Goal: Task Accomplishment & Management: Use online tool/utility

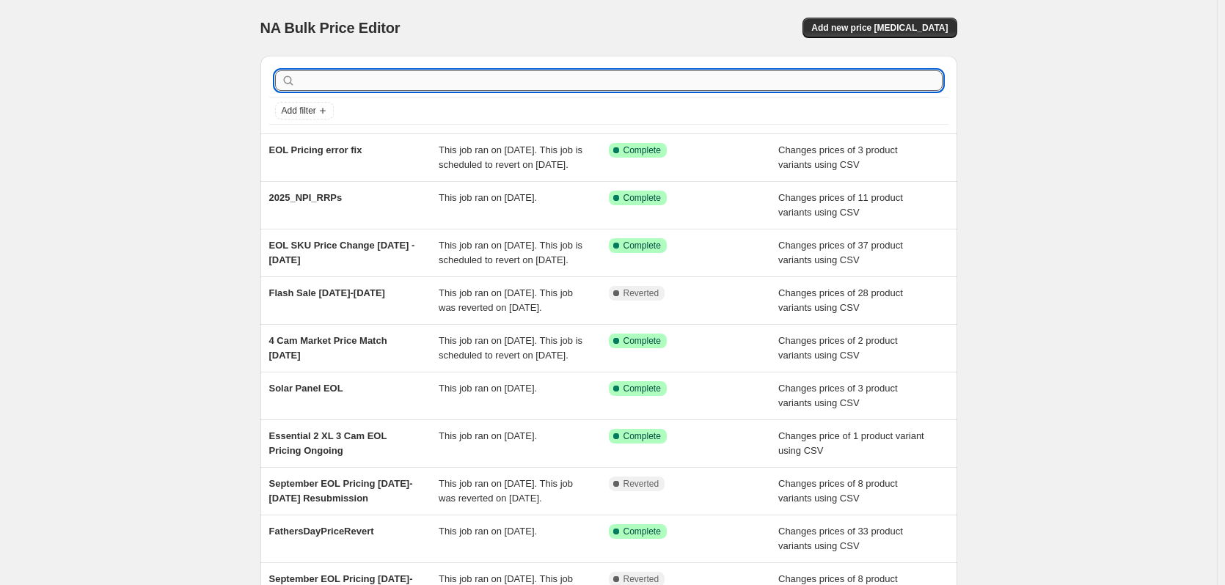
click at [353, 77] on input "text" at bounding box center [620, 80] width 644 height 21
type input "Doorbell_Price_Match_Bunnings_Aldi_Deal"
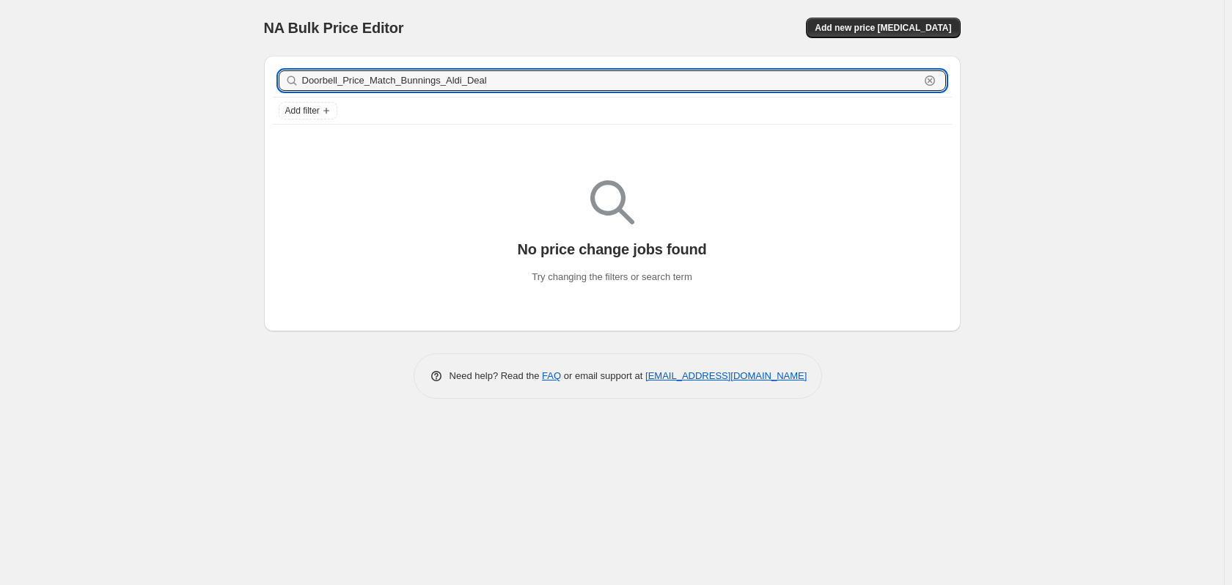
drag, startPoint x: 499, startPoint y: 84, endPoint x: 226, endPoint y: 58, distance: 274.0
click at [226, 58] on div "NA Bulk Price Editor. This page is ready NA Bulk Price Editor Add new price cha…" at bounding box center [612, 292] width 1224 height 585
click at [884, 24] on span "Add new price [MEDICAL_DATA]" at bounding box center [883, 28] width 136 height 12
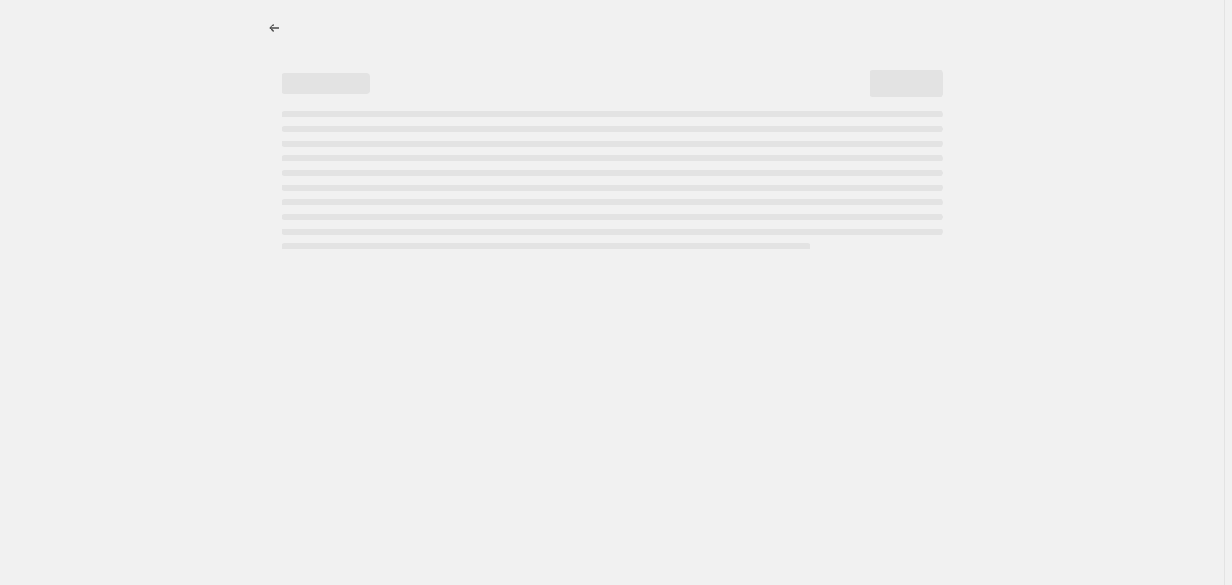
select select "percentage"
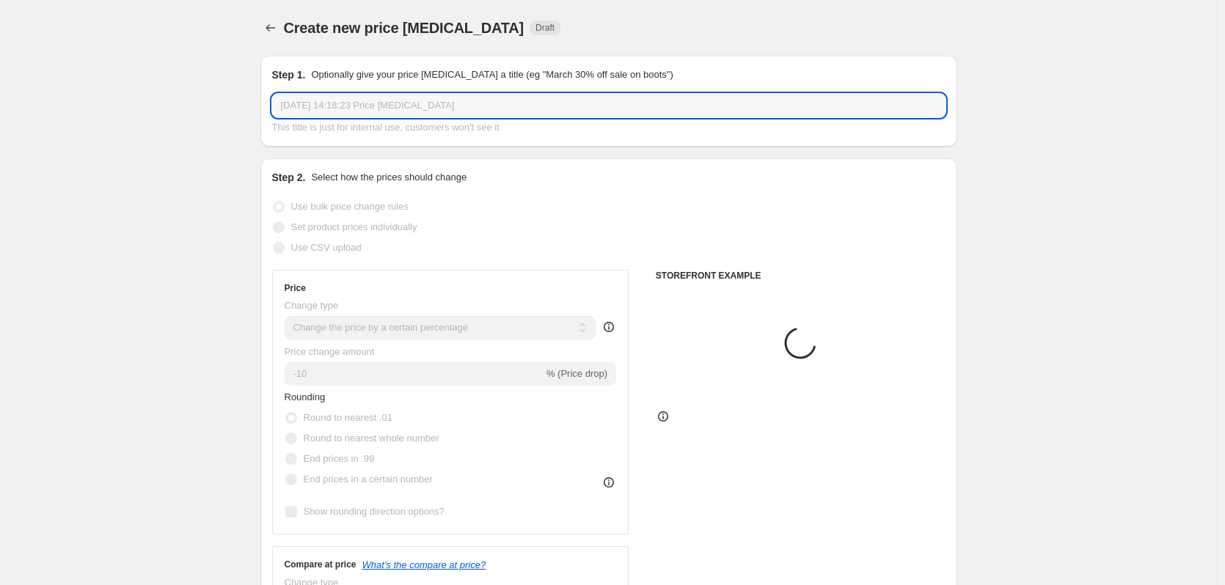
click at [427, 106] on input "3 Oct 2025, 14:18:23 Price change job" at bounding box center [608, 105] width 673 height 23
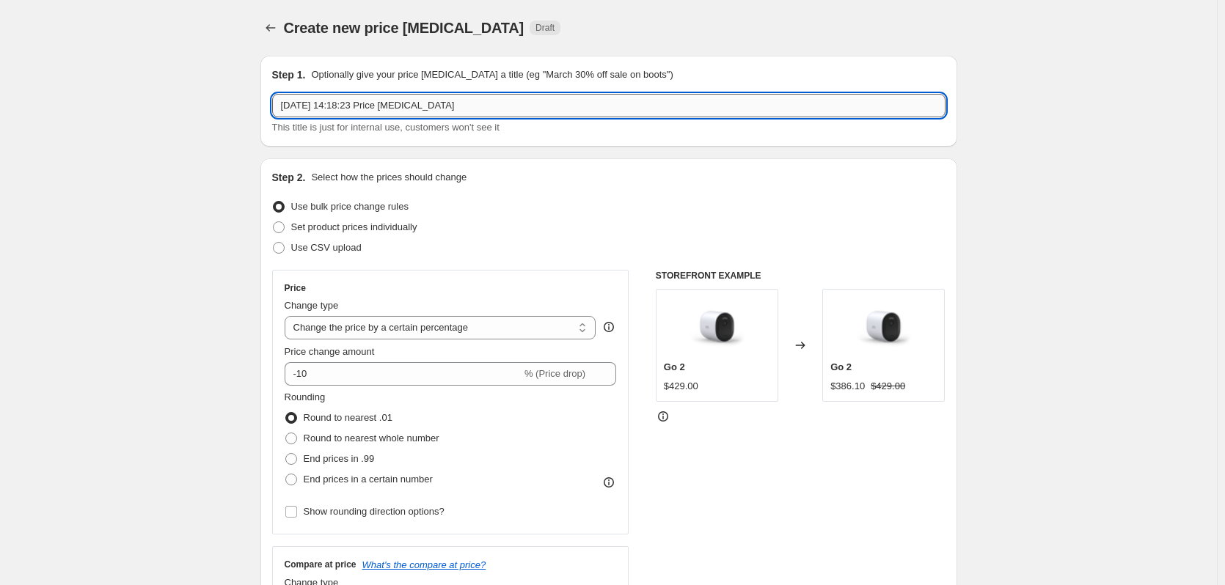
paste input "Doorbell_Price_Match_Bunnings_Aldi_Deal"
click at [422, 107] on input "3 Oct 2025, 14:18:23 Price changeDoorbell_Price_Match_Bunnings_Aldi_Dealjob" at bounding box center [608, 105] width 673 height 23
click at [424, 106] on input "3 Oct 2025, 14:18:23 Price changeDoorbell_Price_Match_Bunnings_Aldi_Dealjob" at bounding box center [608, 105] width 673 height 23
click at [429, 105] on input "3 Oct 2025, 14:18:23 Price changeDoorbell_Price_Match_Bunnings_Aldi_Dealjob" at bounding box center [608, 105] width 673 height 23
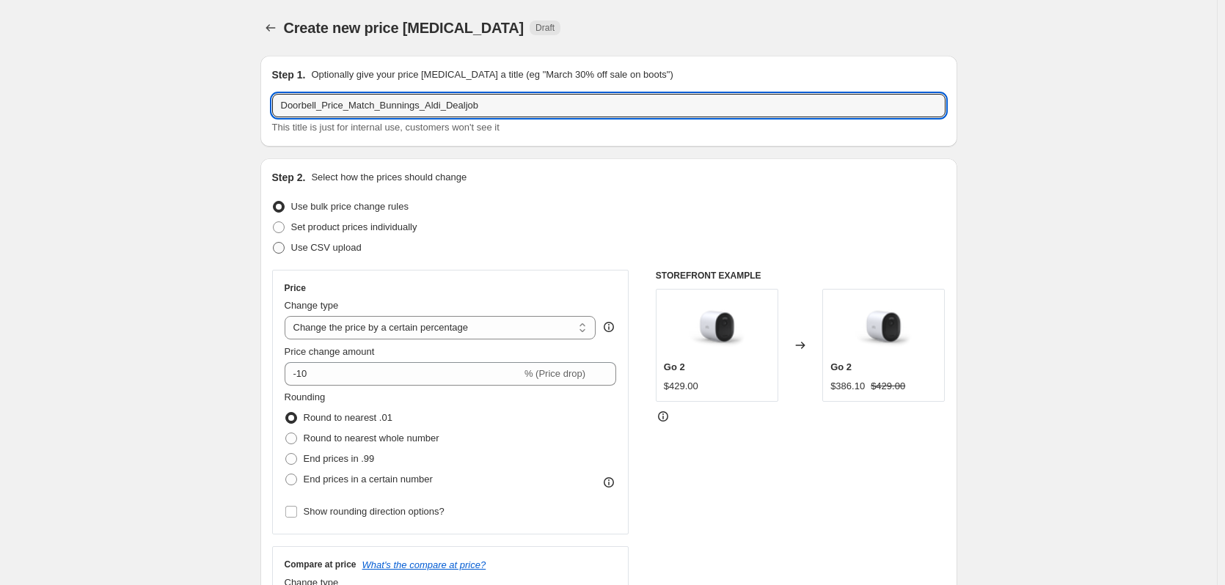
type input "Doorbell_Price_Match_Bunnings_Aldi_Dealjob"
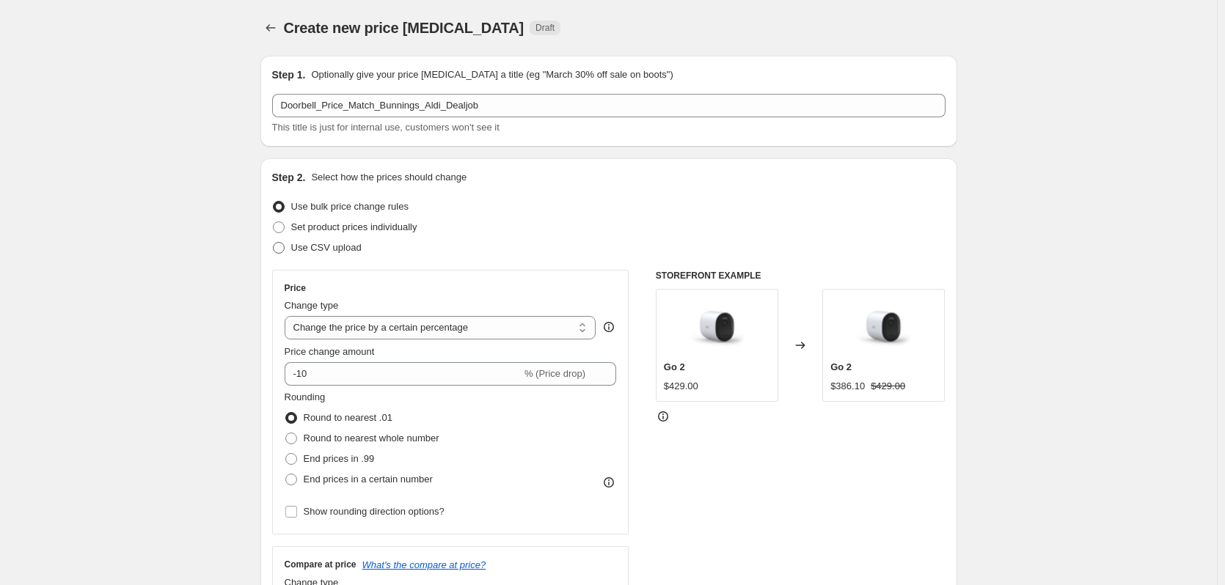
click at [334, 248] on span "Use CSV upload" at bounding box center [326, 247] width 70 height 11
click at [274, 243] on input "Use CSV upload" at bounding box center [273, 242] width 1 height 1
radio input "true"
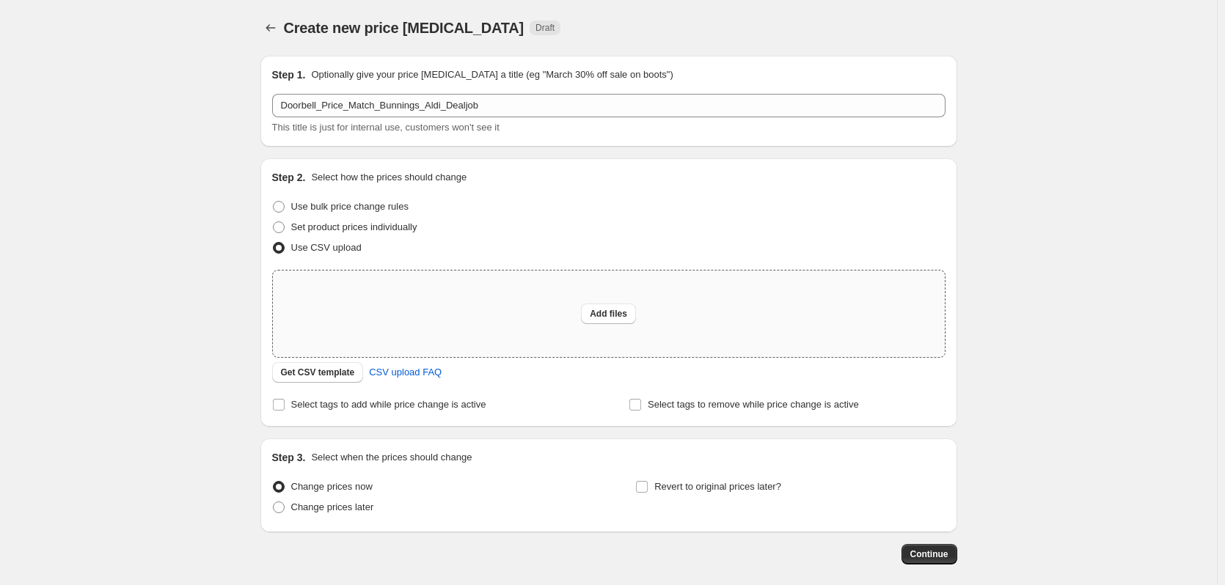
click at [625, 301] on div "Add files" at bounding box center [609, 314] width 672 height 87
type input "C:\fakepath\Doorbell_Price_match.csv"
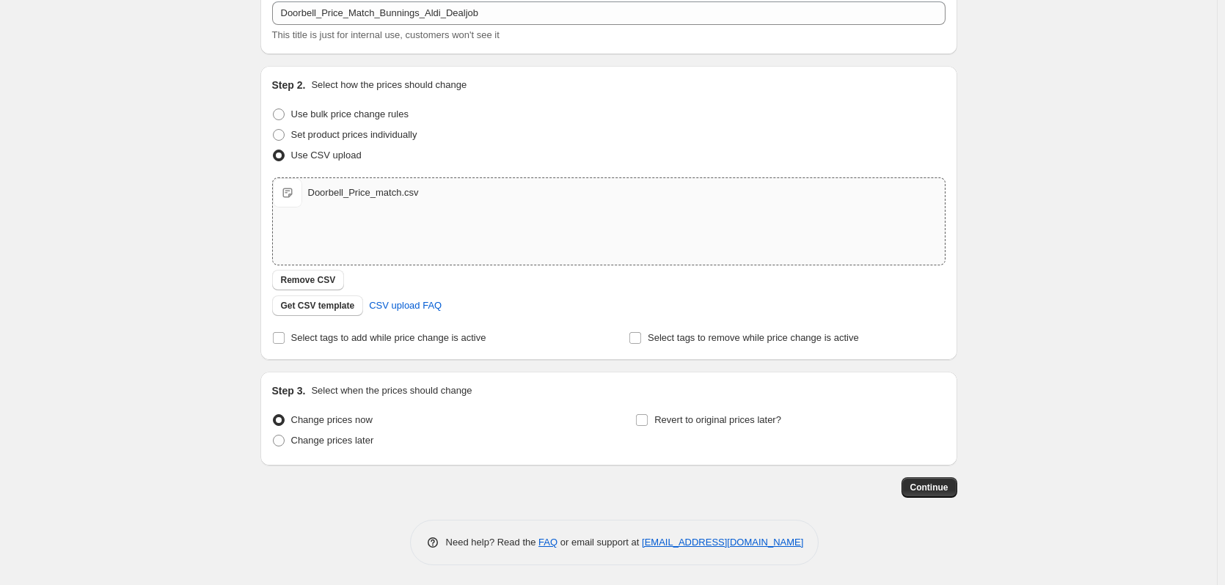
scroll to position [95, 0]
click at [648, 415] on input "Revert to original prices later?" at bounding box center [642, 418] width 12 height 12
checkbox input "true"
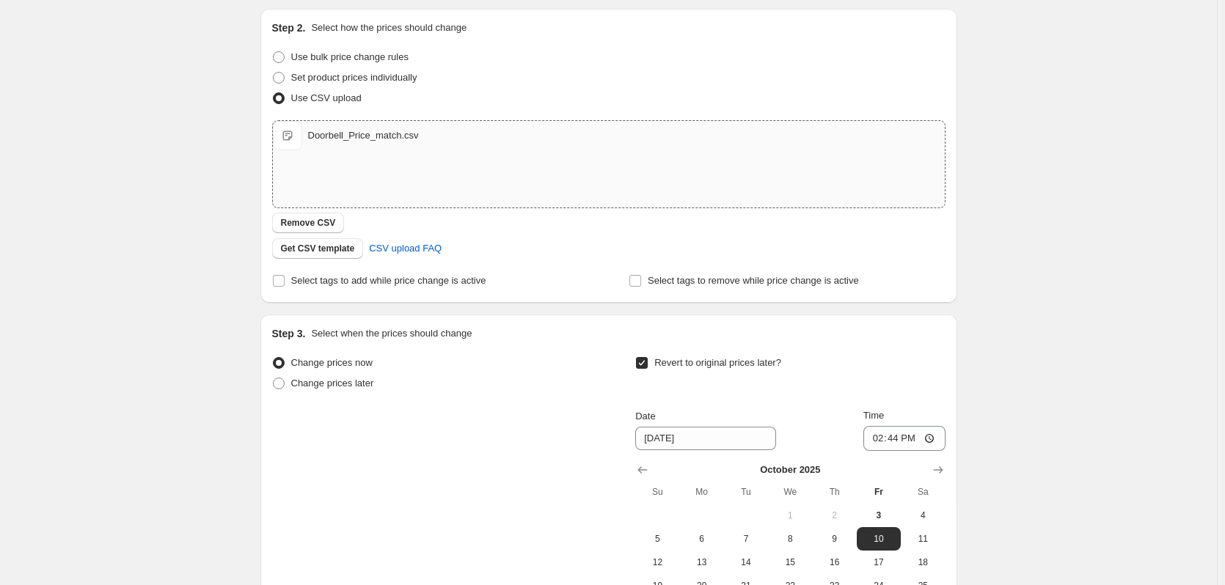
scroll to position [241, 0]
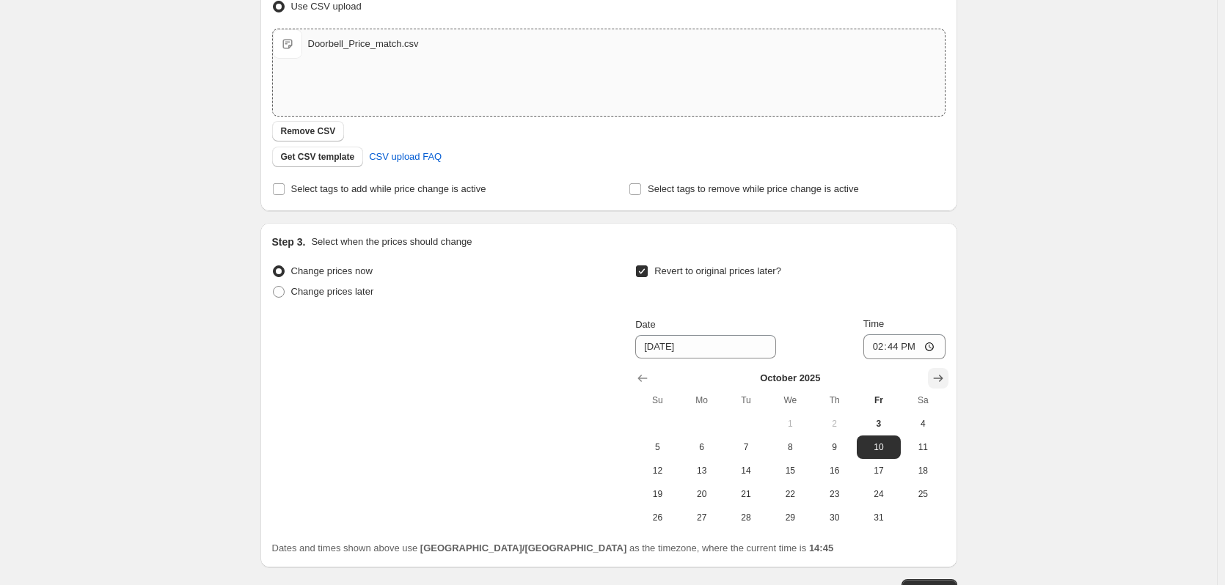
click at [934, 373] on icon "Show next month, November 2025" at bounding box center [938, 378] width 15 height 15
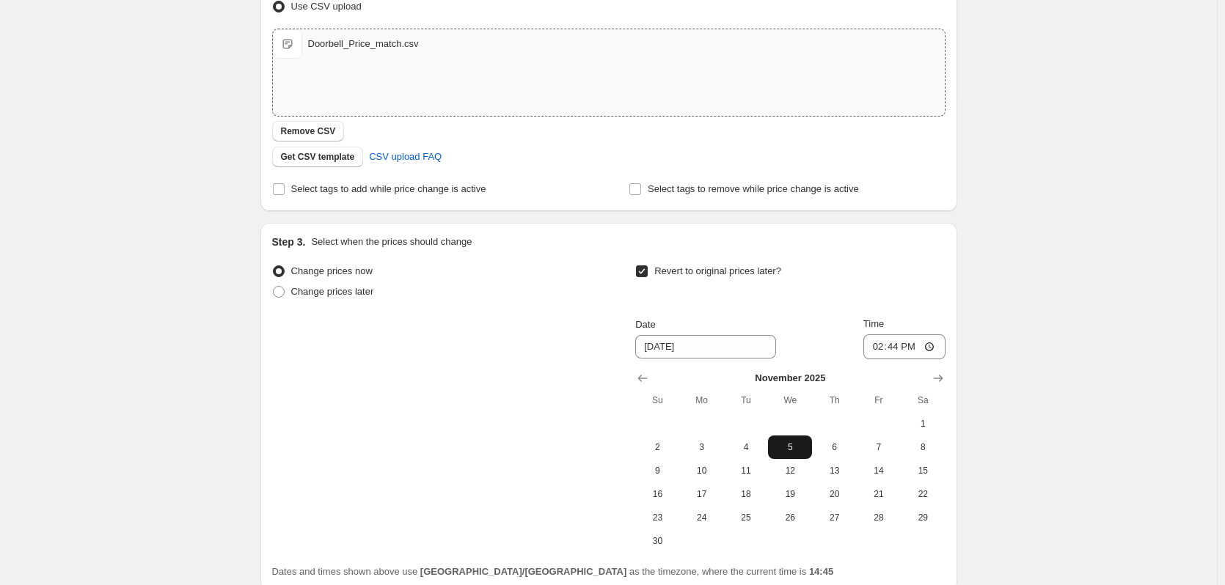
click at [791, 454] on button "5" at bounding box center [790, 447] width 44 height 23
type input "11/5/2025"
click at [879, 345] on input "14:44" at bounding box center [904, 346] width 82 height 25
type input "23:59"
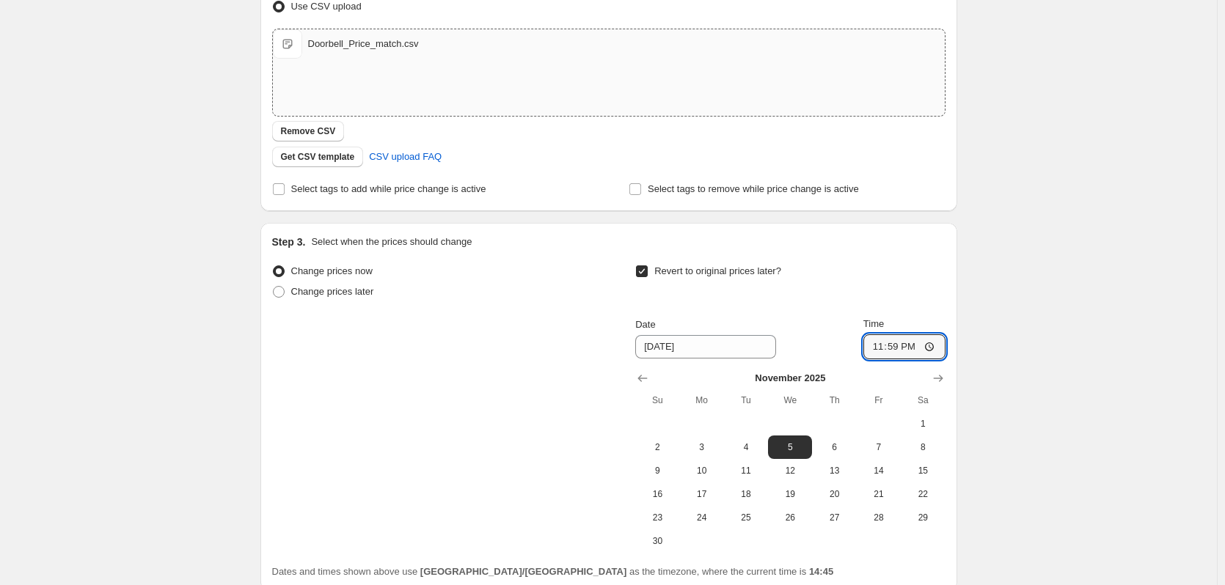
click at [989, 306] on div "Create new price change job. This page is ready Create new price change job Dra…" at bounding box center [608, 236] width 1217 height 954
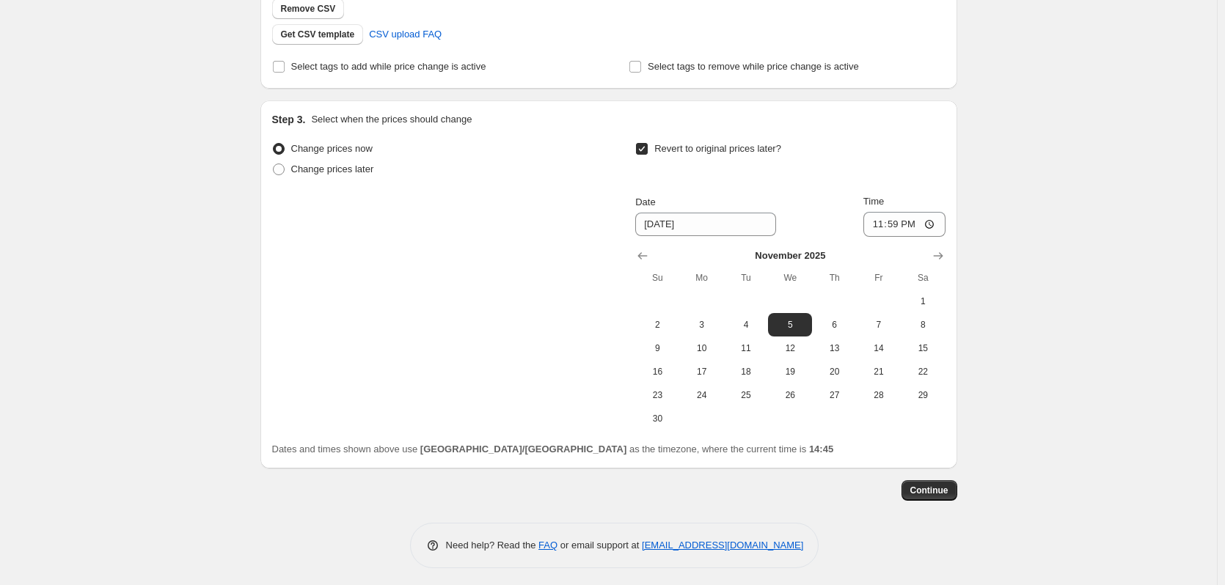
scroll to position [369, 0]
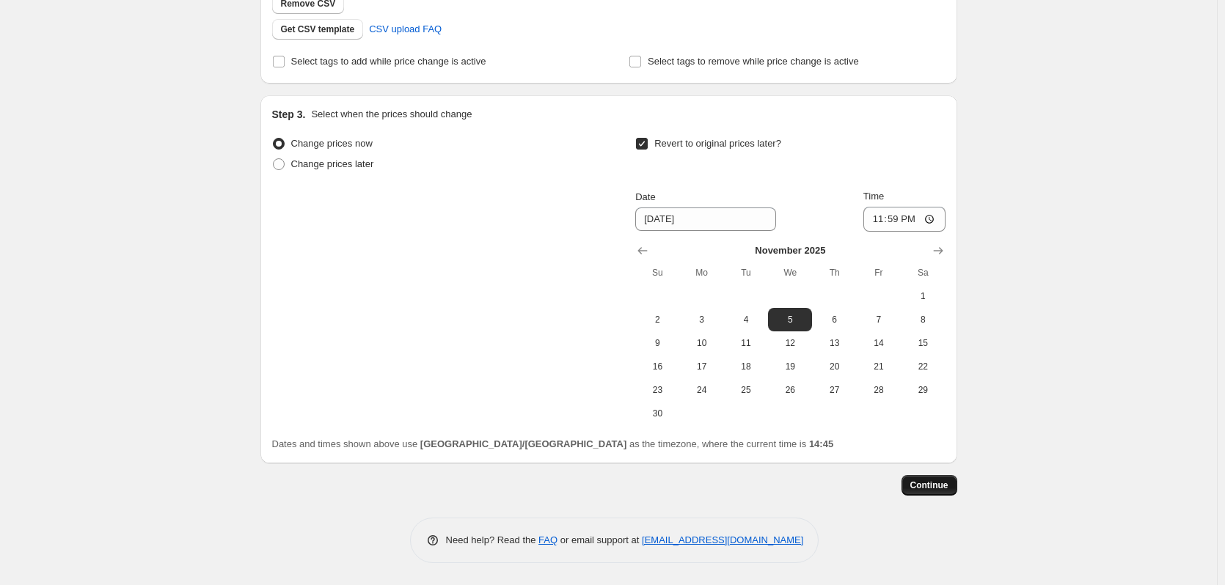
click at [945, 483] on span "Continue" at bounding box center [929, 486] width 38 height 12
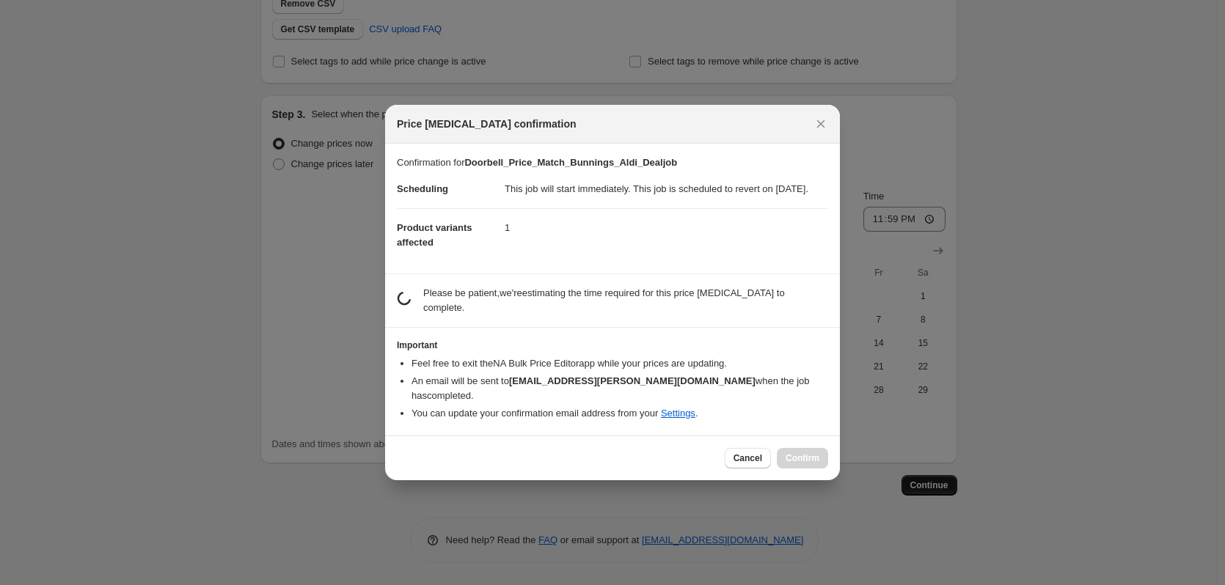
scroll to position [0, 0]
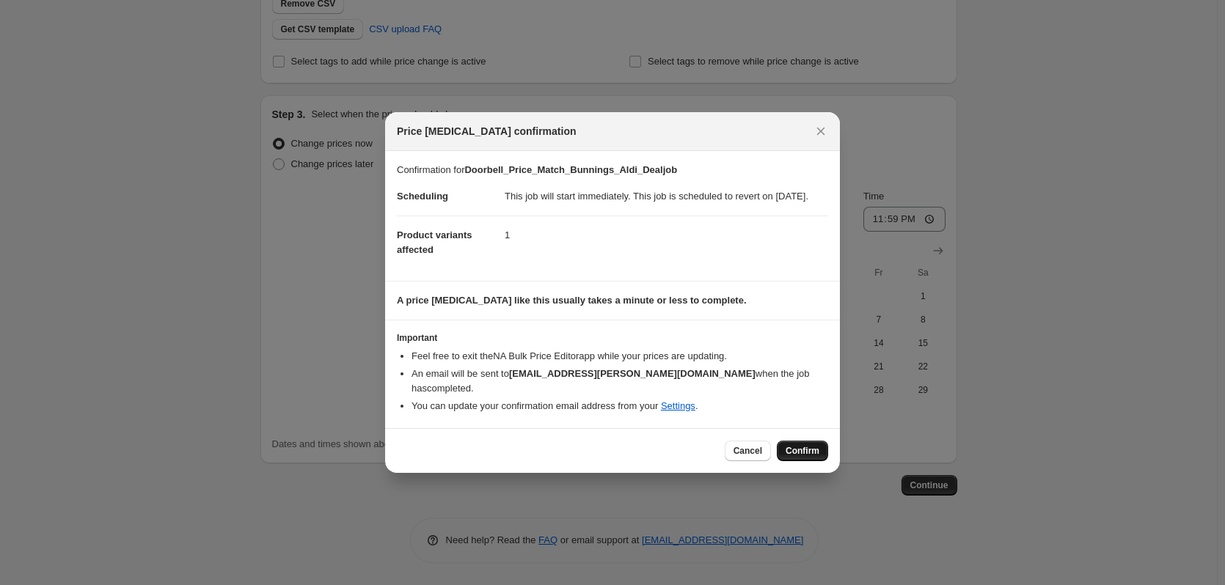
click at [813, 450] on span "Confirm" at bounding box center [802, 451] width 34 height 12
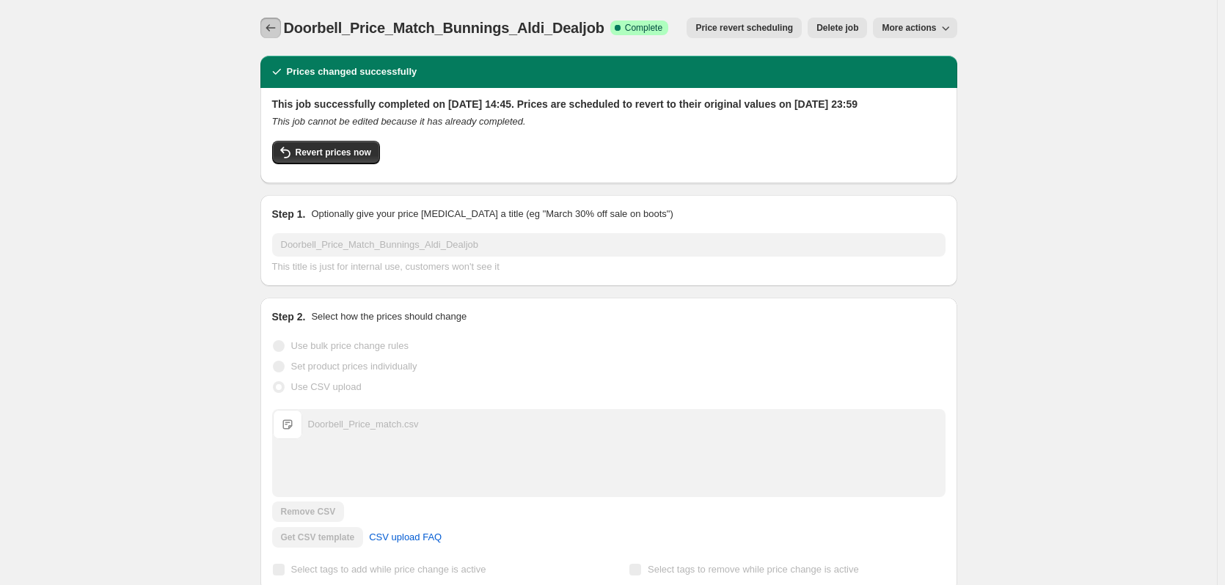
click at [275, 24] on icon "Price change jobs" at bounding box center [270, 28] width 15 height 15
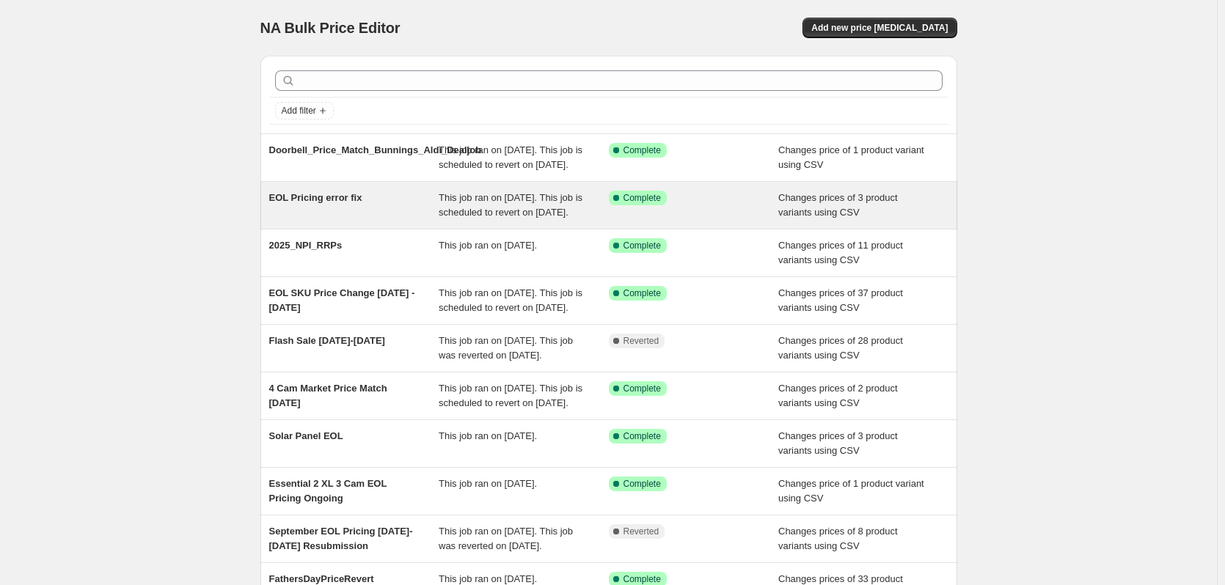
click at [310, 203] on span "EOL Pricing error fix" at bounding box center [315, 197] width 93 height 11
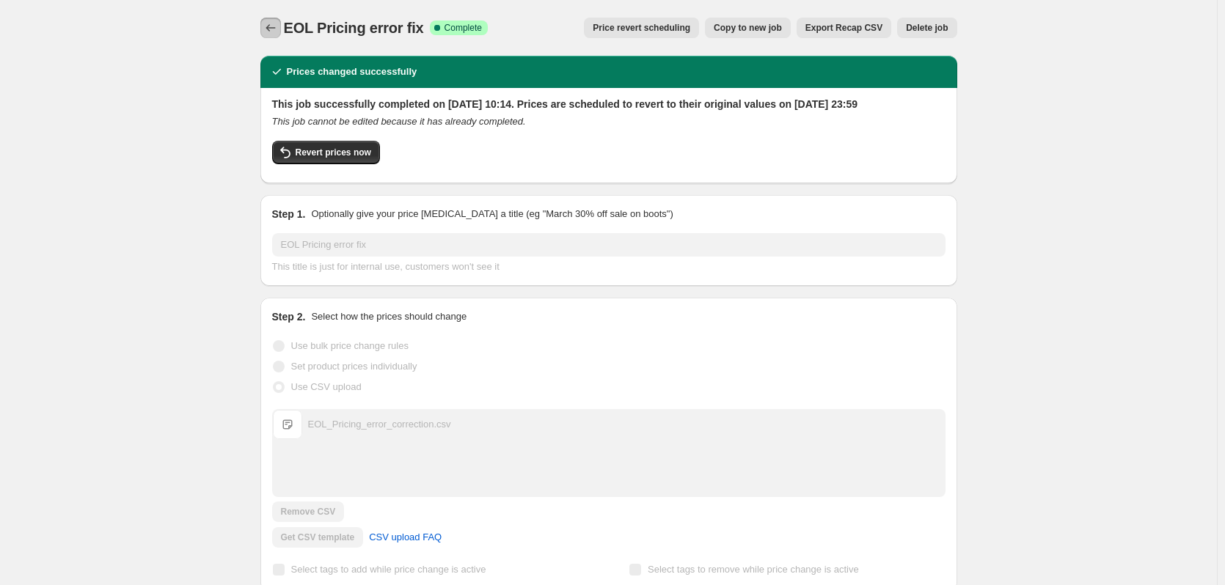
click at [266, 28] on icon "Price change jobs" at bounding box center [270, 28] width 15 height 15
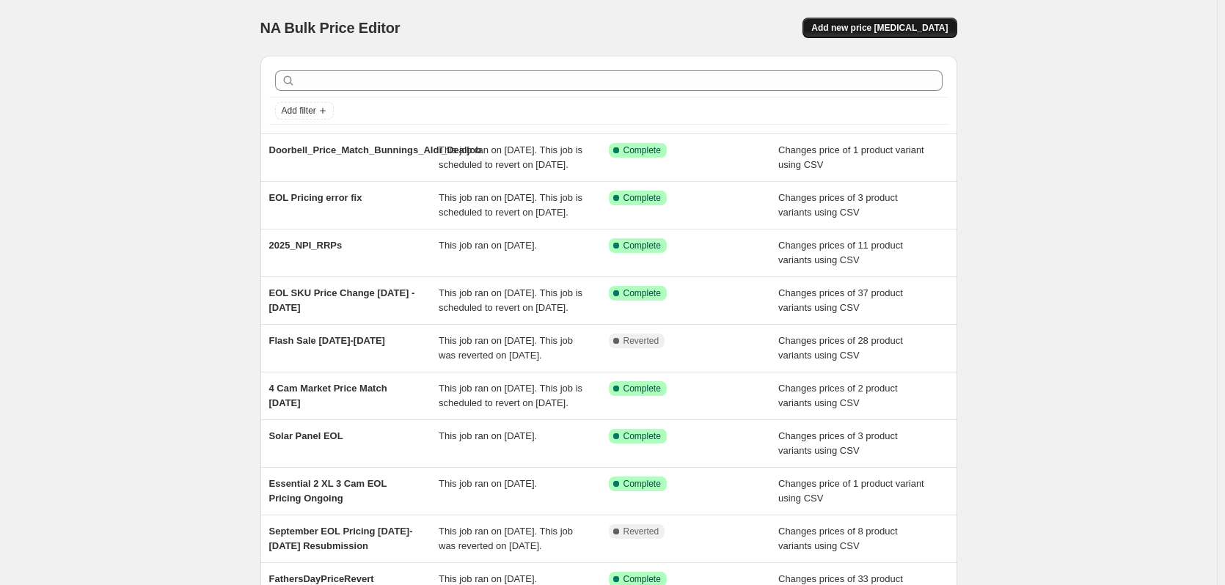
click at [868, 27] on span "Add new price [MEDICAL_DATA]" at bounding box center [879, 28] width 136 height 12
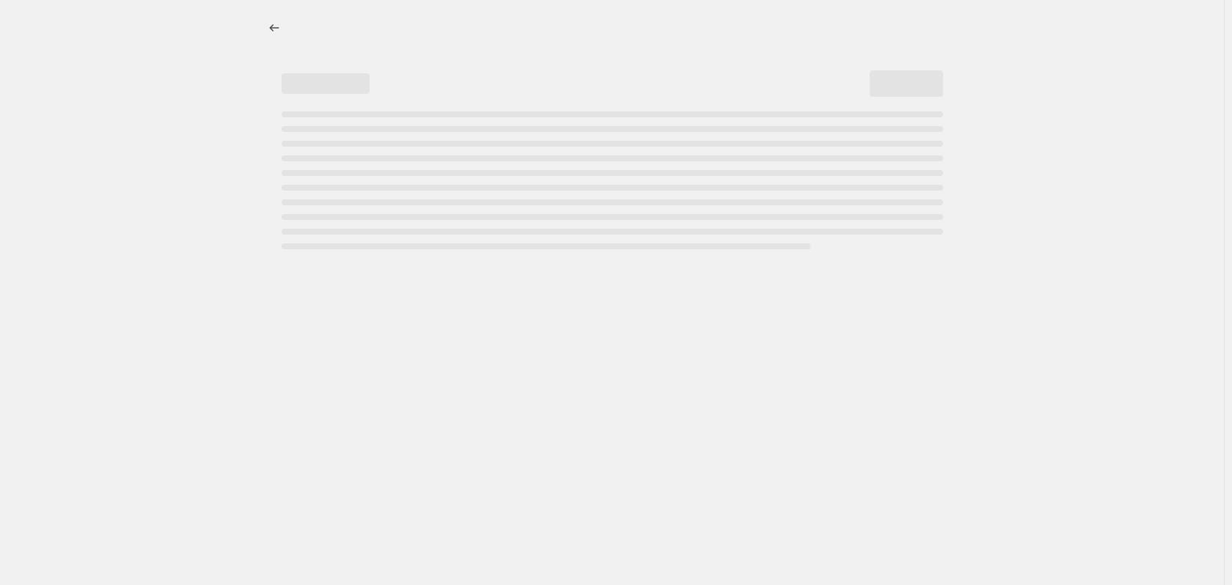
select select "percentage"
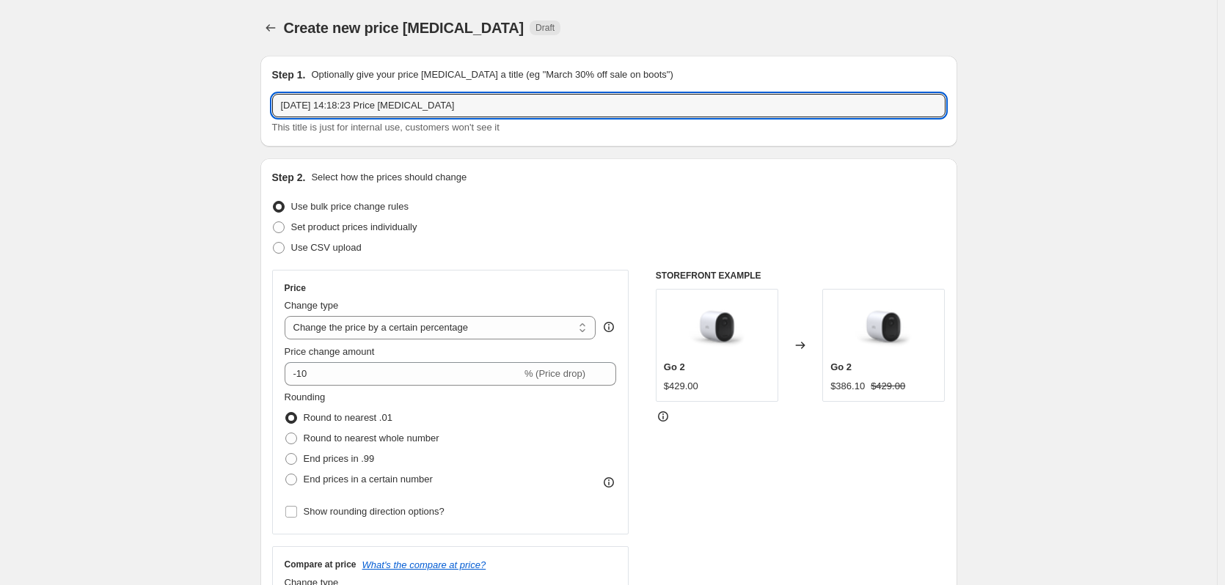
drag, startPoint x: 485, startPoint y: 106, endPoint x: 249, endPoint y: 95, distance: 237.1
type input "Spring_Sale_Prime_Day_7-13_2025"
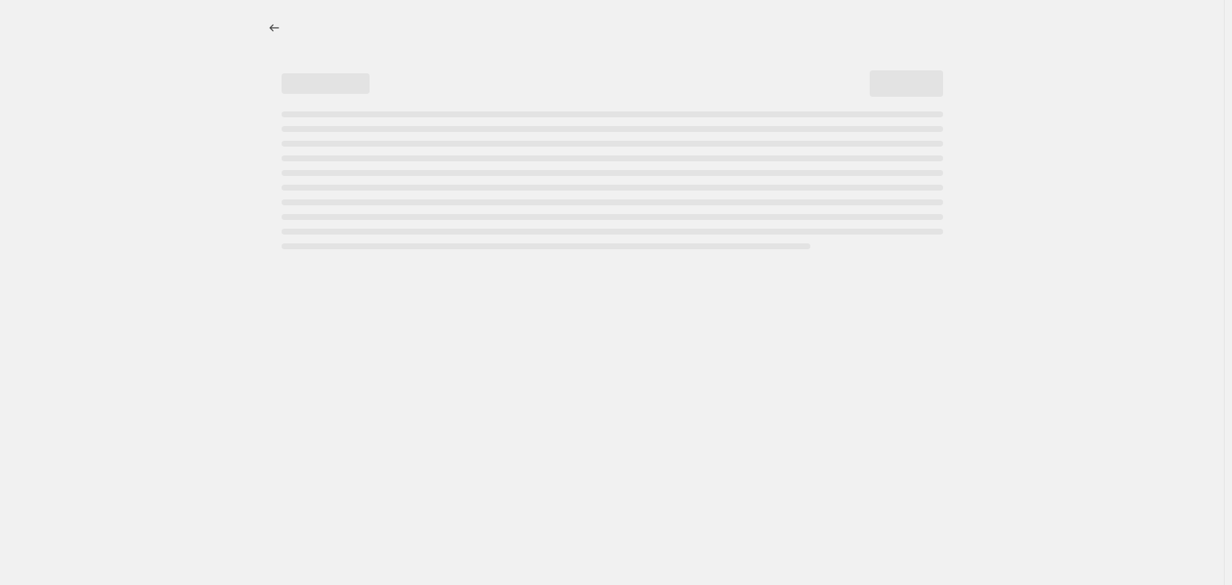
select select "percentage"
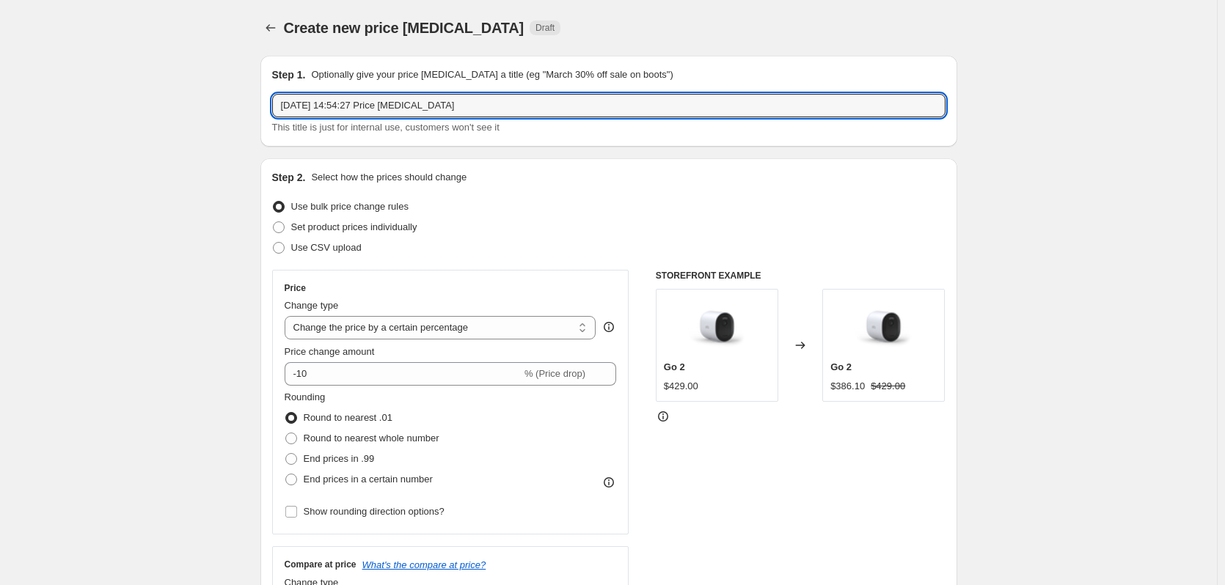
drag, startPoint x: 461, startPoint y: 110, endPoint x: 258, endPoint y: 104, distance: 202.5
type input "Spring_Sale_[DATE]-[DATE]"
click at [359, 249] on span "Use CSV upload" at bounding box center [326, 247] width 70 height 11
click at [274, 243] on input "Use CSV upload" at bounding box center [273, 242] width 1 height 1
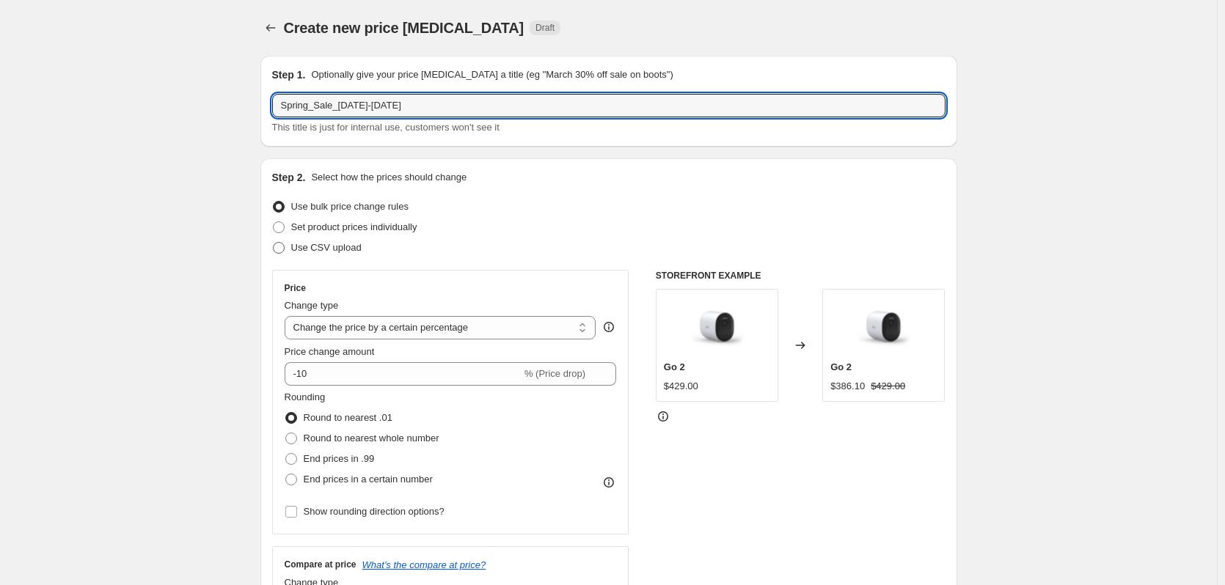
radio input "true"
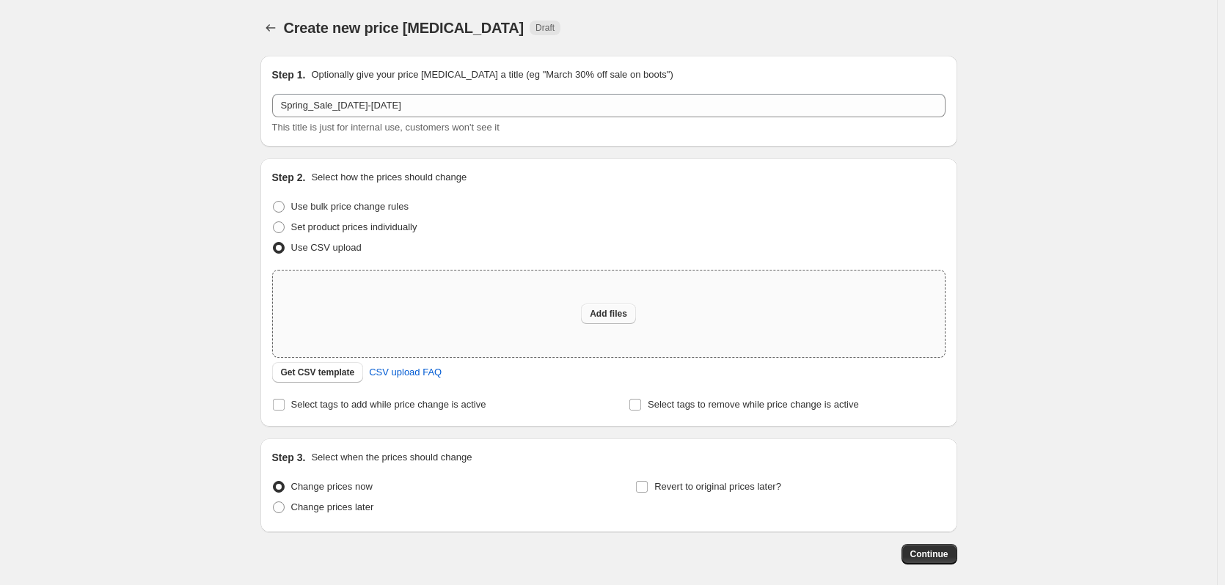
click at [620, 307] on button "Add files" at bounding box center [608, 314] width 55 height 21
type input "C:\fakepath\Spring_sale.csv"
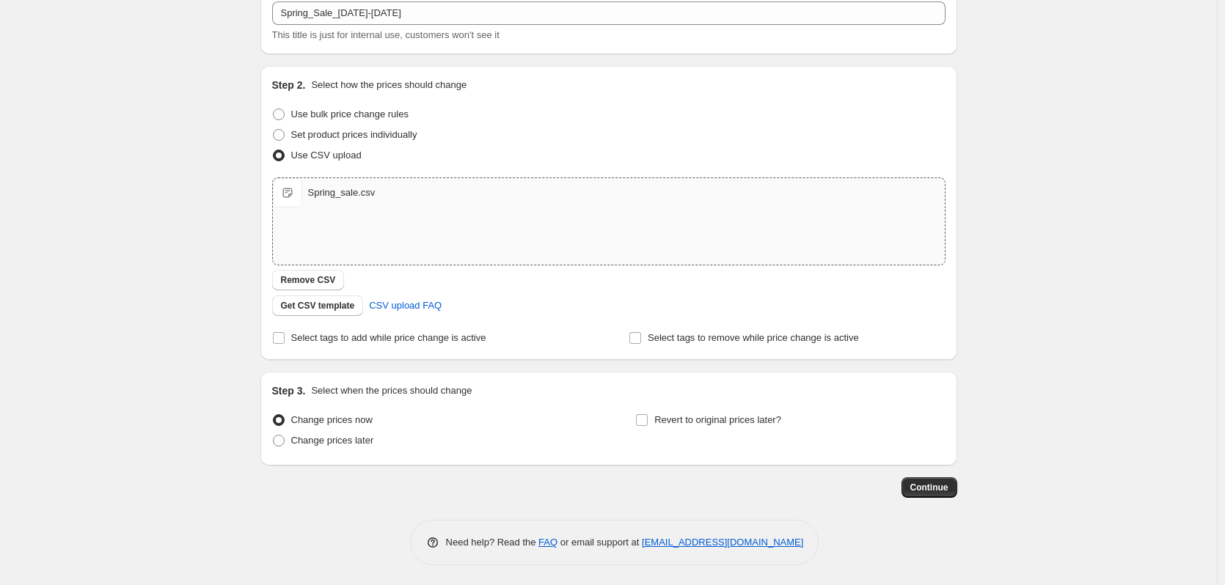
scroll to position [95, 0]
click at [361, 439] on span "Change prices later" at bounding box center [332, 438] width 83 height 11
click at [342, 441] on span "Change prices later" at bounding box center [332, 438] width 83 height 11
click at [274, 433] on input "Change prices later" at bounding box center [273, 433] width 1 height 1
radio input "true"
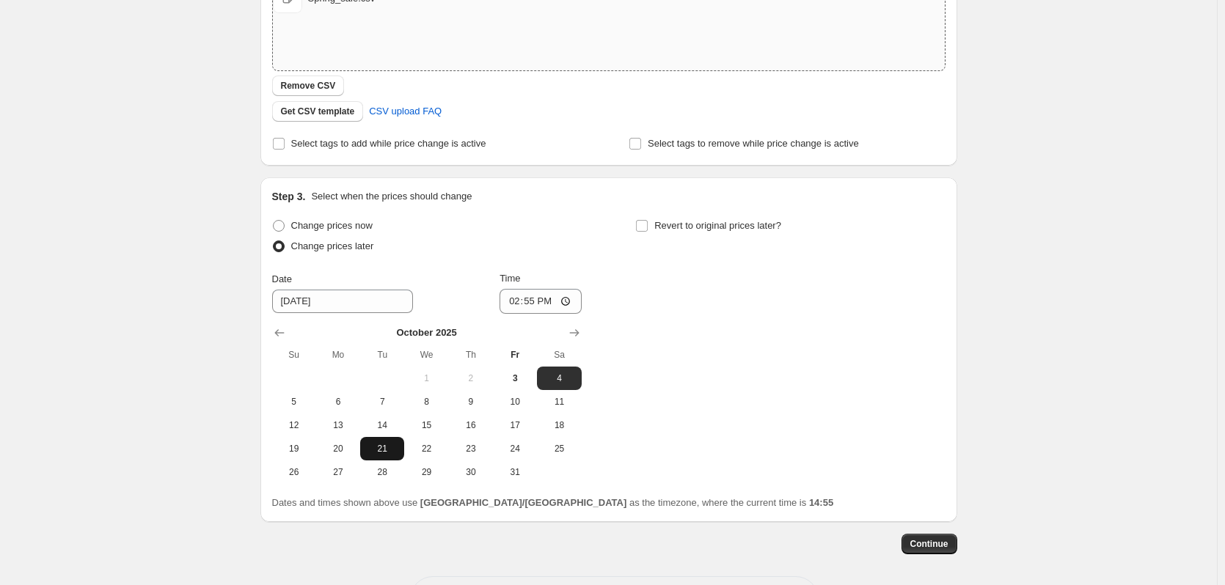
scroll to position [315, 0]
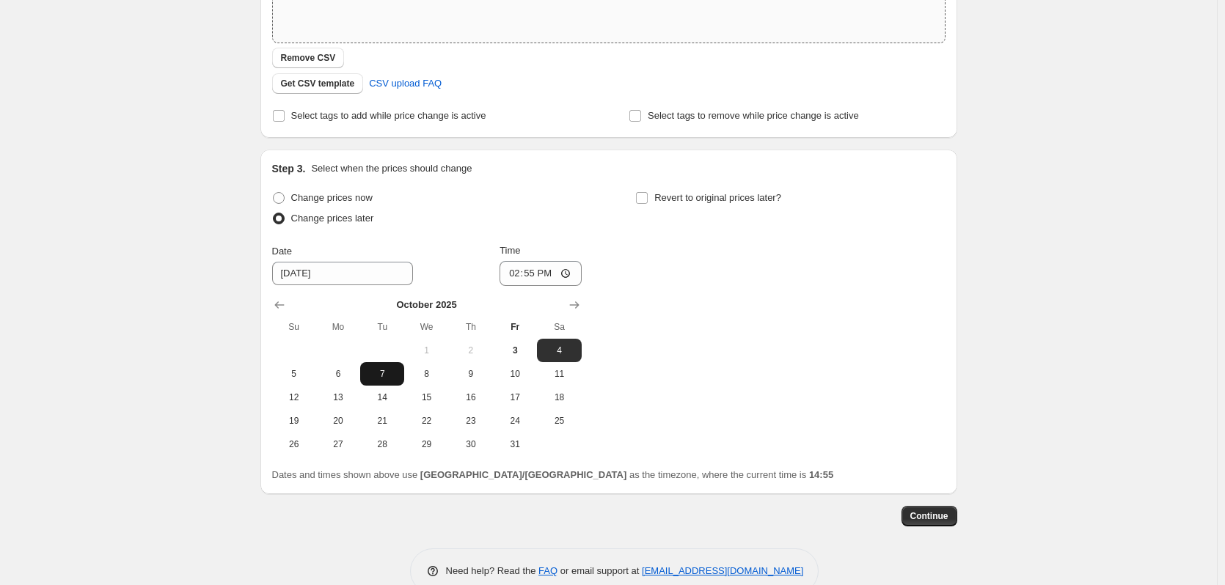
click at [379, 372] on span "7" at bounding box center [382, 374] width 32 height 12
type input "10/7/2025"
click at [524, 274] on input "14:55" at bounding box center [540, 273] width 82 height 25
type input "00:00"
click at [700, 314] on div "Change prices now Change prices later Date 10/7/2025 Time 00:00 October 2025 Su…" at bounding box center [608, 322] width 673 height 268
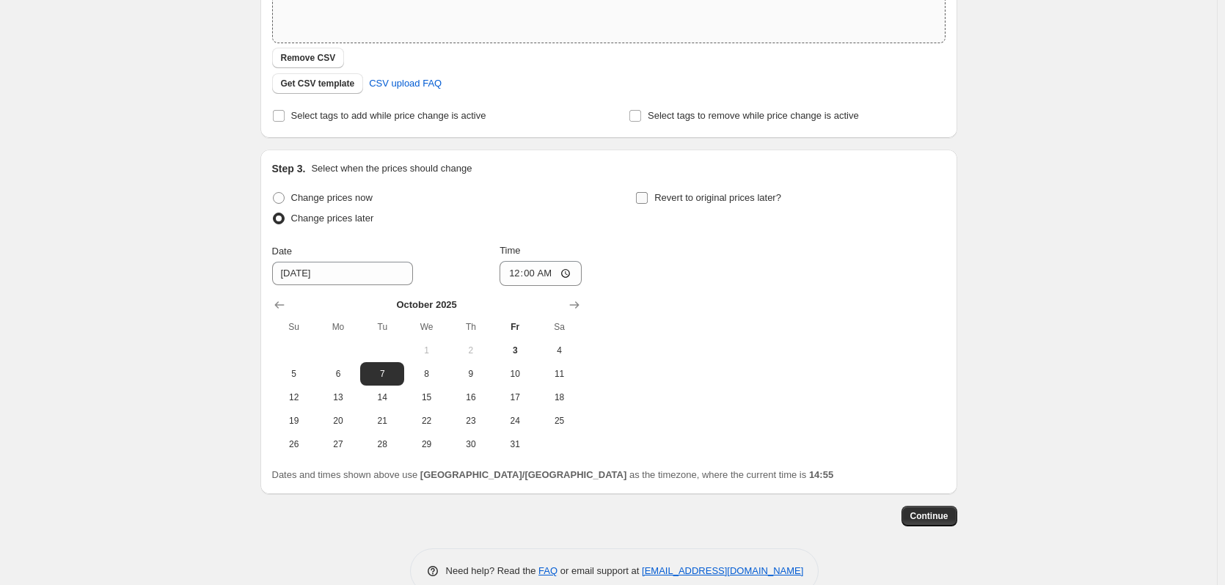
click at [647, 200] on input "Revert to original prices later?" at bounding box center [642, 198] width 12 height 12
checkbox input "true"
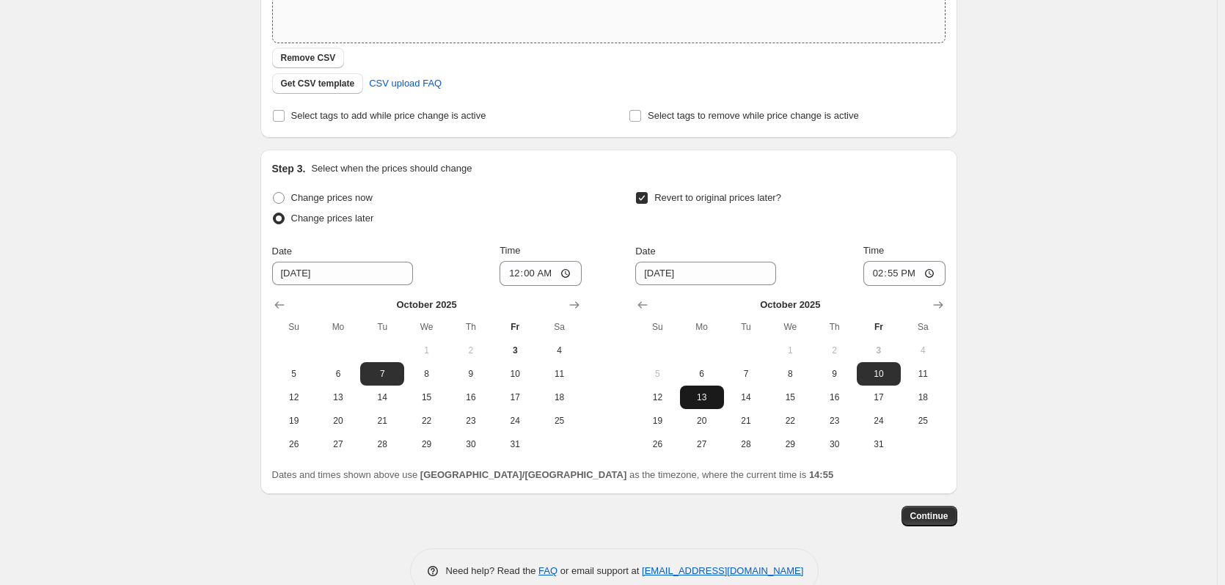
click at [713, 392] on span "13" at bounding box center [702, 398] width 32 height 12
type input "10/13/2025"
click at [880, 274] on input "14:55" at bounding box center [904, 273] width 82 height 25
type input "23:59"
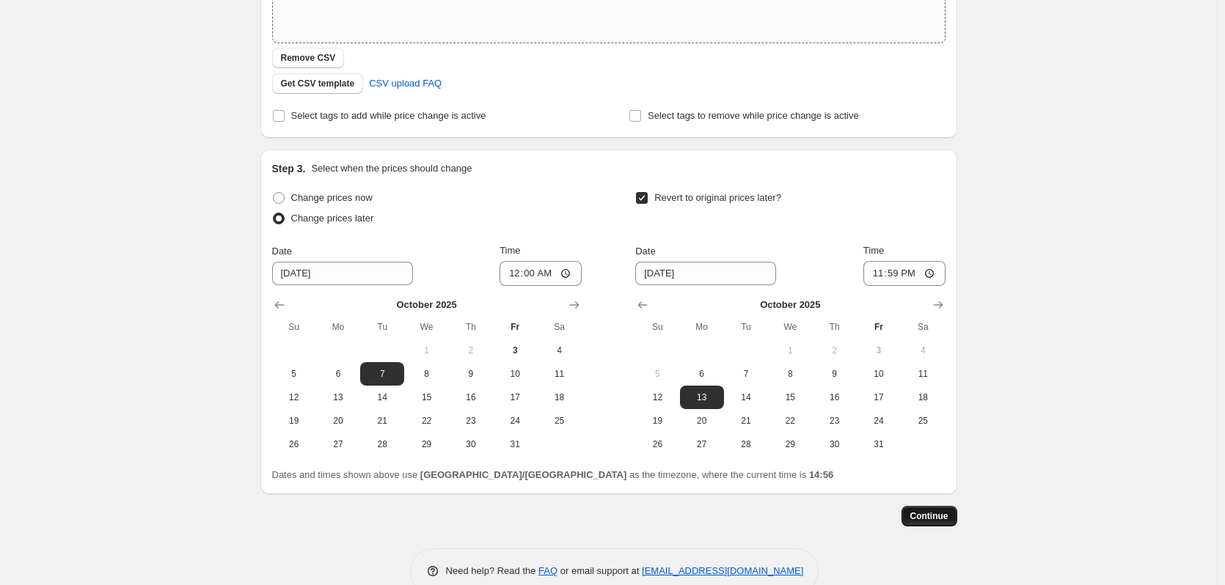
click at [929, 515] on span "Continue" at bounding box center [929, 516] width 38 height 12
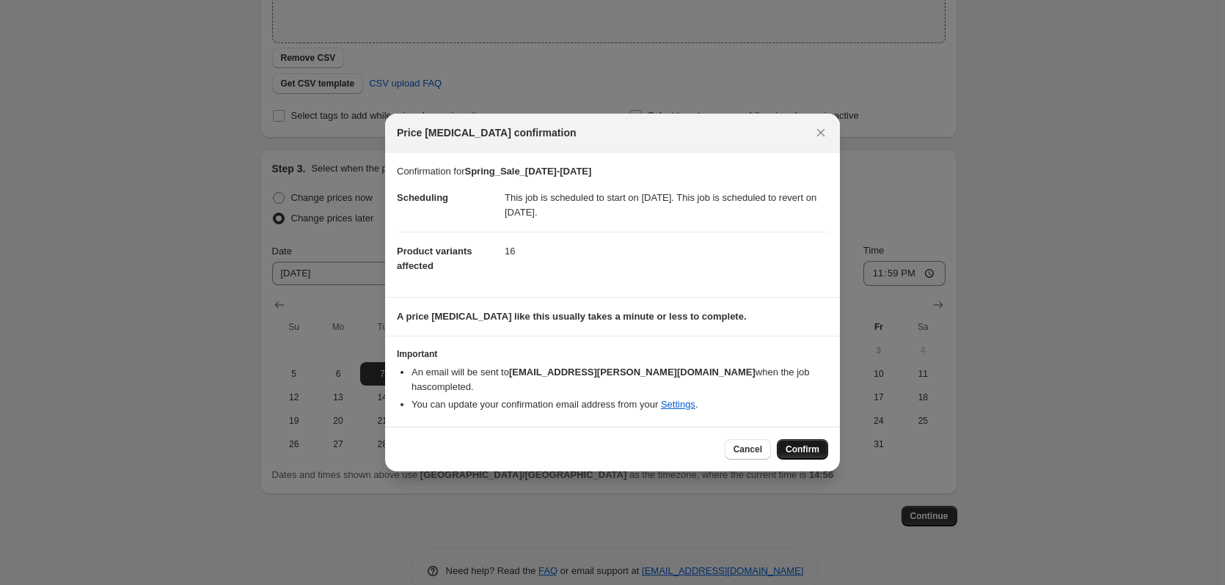
click at [810, 444] on span "Confirm" at bounding box center [802, 450] width 34 height 12
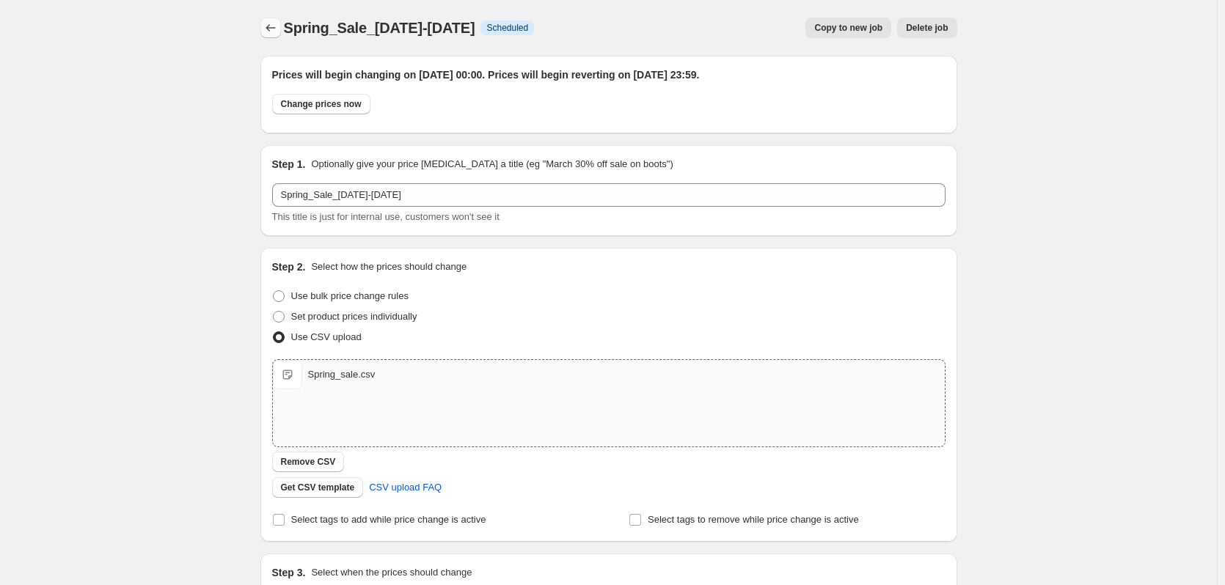
click at [278, 26] on icon "Price change jobs" at bounding box center [270, 28] width 15 height 15
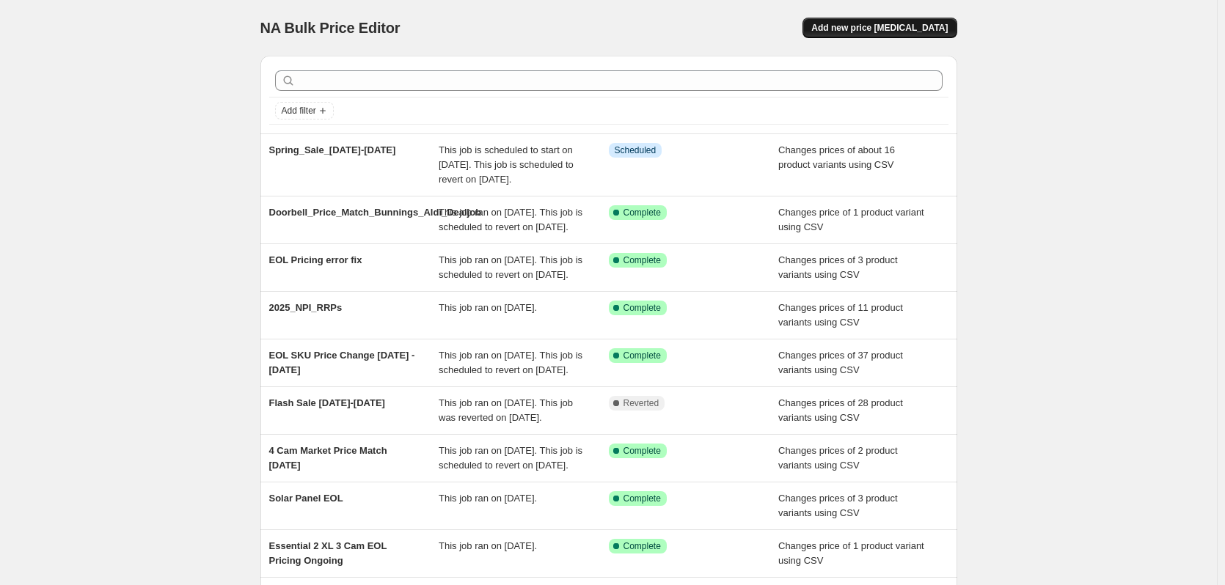
click at [884, 31] on span "Add new price [MEDICAL_DATA]" at bounding box center [879, 28] width 136 height 12
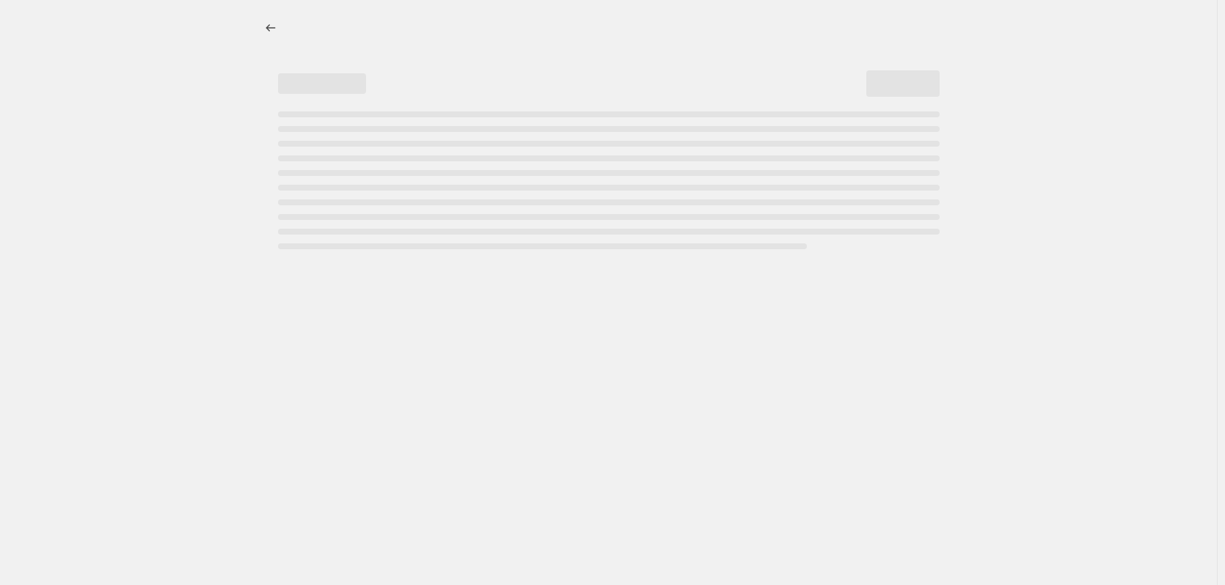
select select "percentage"
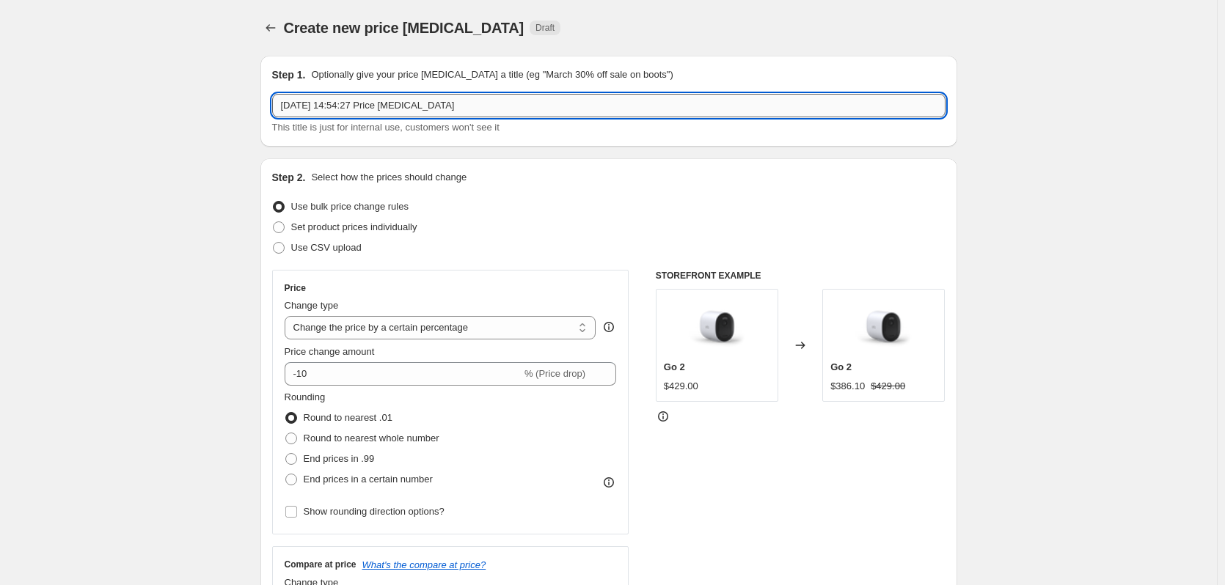
click at [436, 107] on input "3 Oct 2025, 14:54:27 Price change job" at bounding box center [608, 105] width 673 height 23
type input "S"
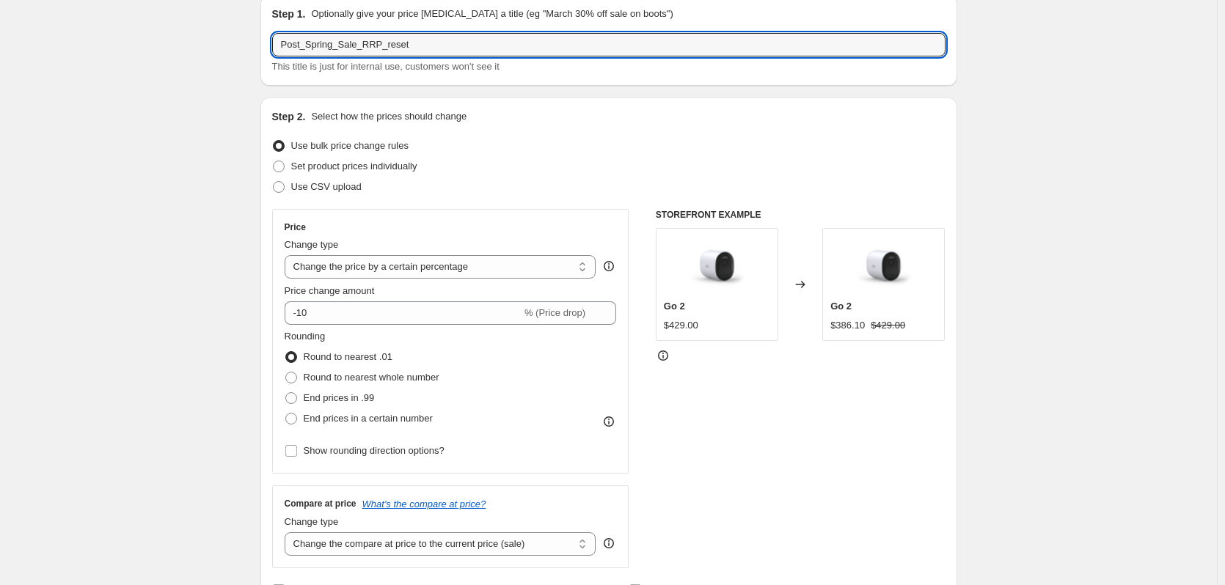
scroll to position [73, 0]
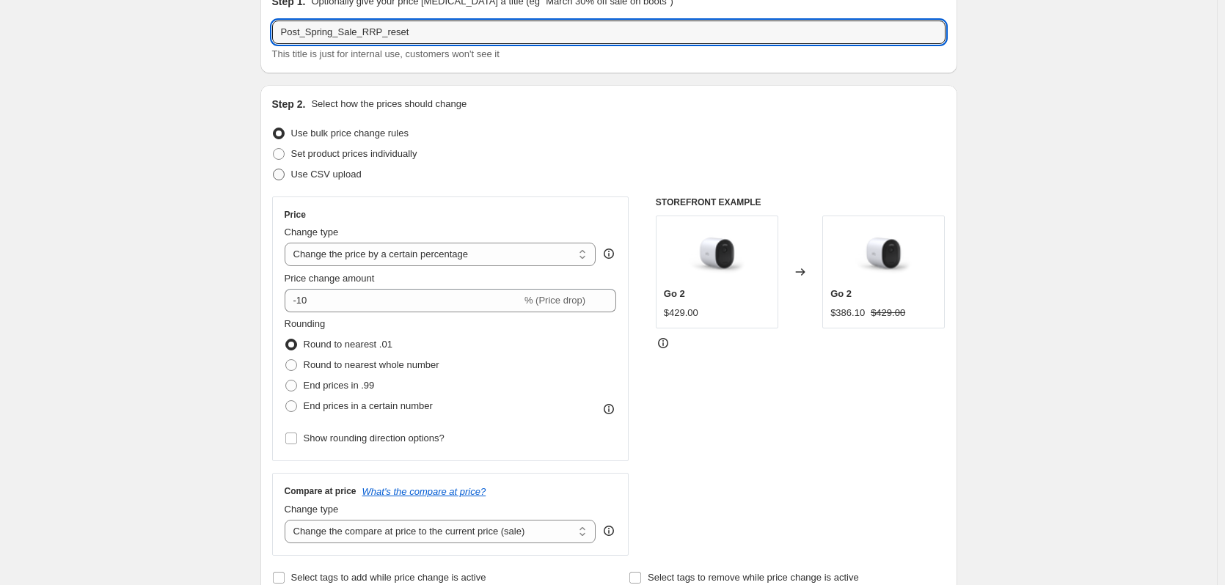
type input "Post_Spring_Sale_RRP_reset"
click at [331, 172] on span "Use CSV upload" at bounding box center [326, 174] width 70 height 11
click at [274, 169] on input "Use CSV upload" at bounding box center [273, 169] width 1 height 1
radio input "true"
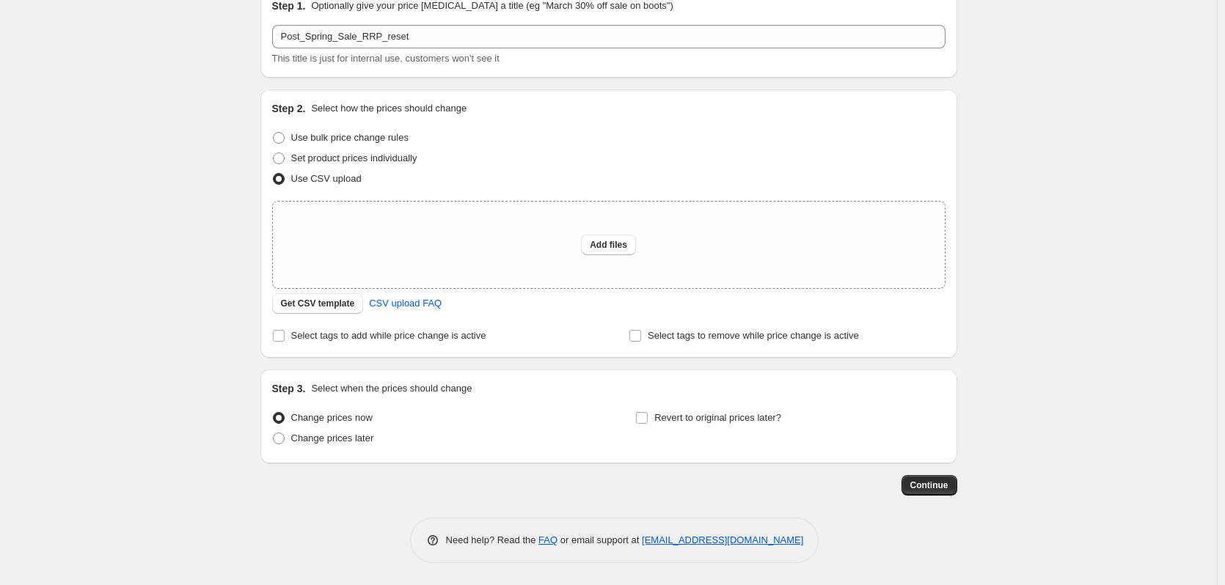
scroll to position [69, 0]
click at [606, 244] on span "Add files" at bounding box center [608, 245] width 37 height 12
type input "C:\fakepath\Post_Spring_Pricing_reset.csv"
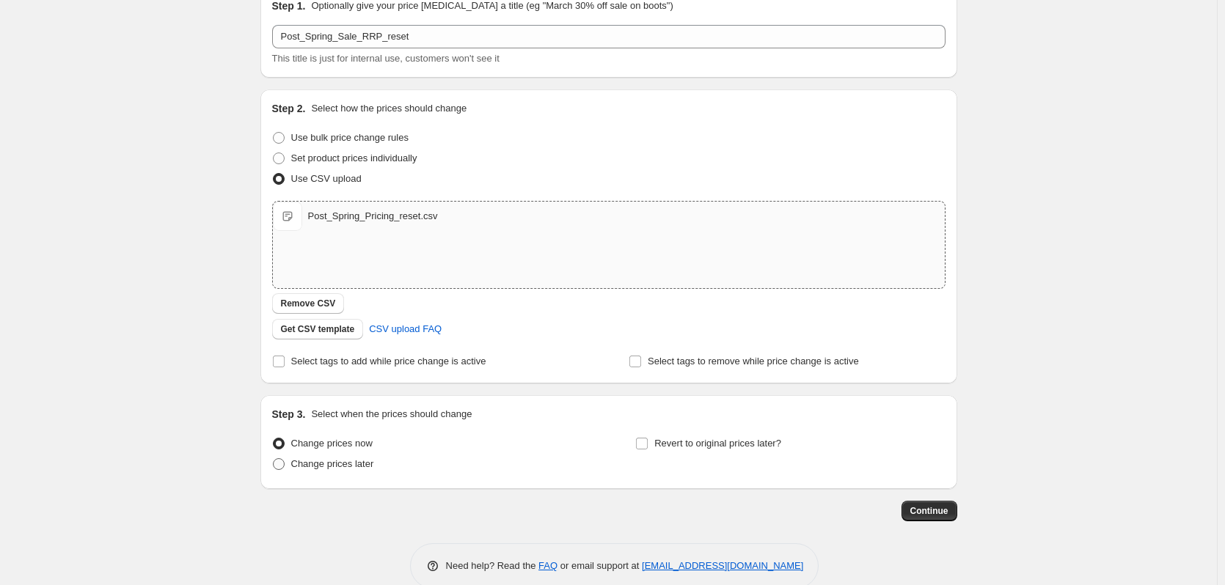
click at [328, 468] on span "Change prices later" at bounding box center [332, 463] width 83 height 11
click at [274, 459] on input "Change prices later" at bounding box center [273, 458] width 1 height 1
radio input "true"
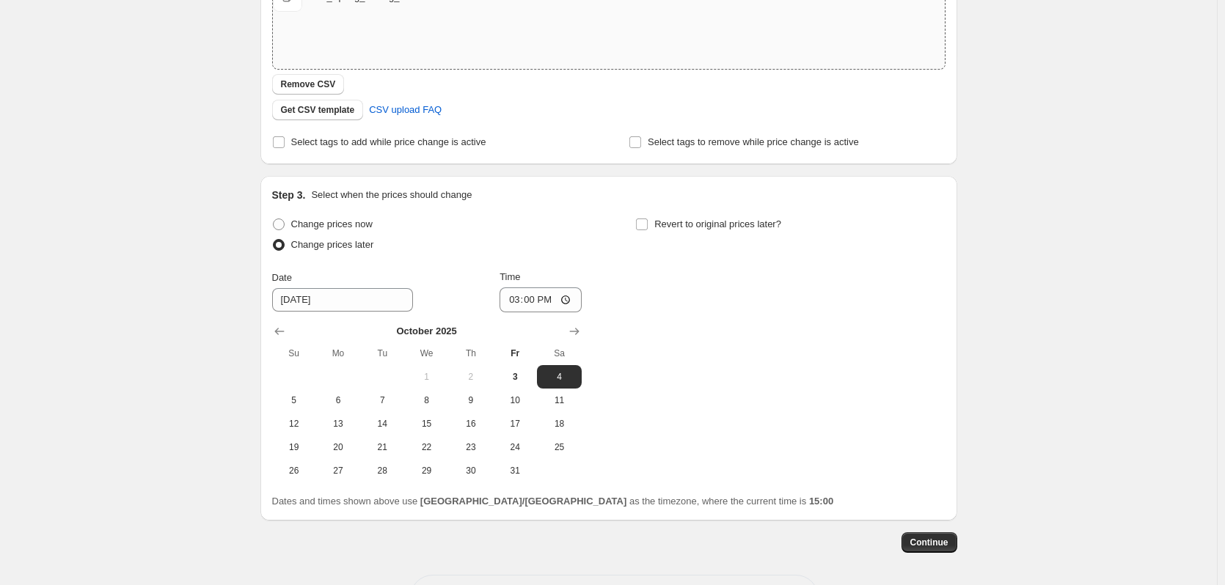
scroll to position [272, 0]
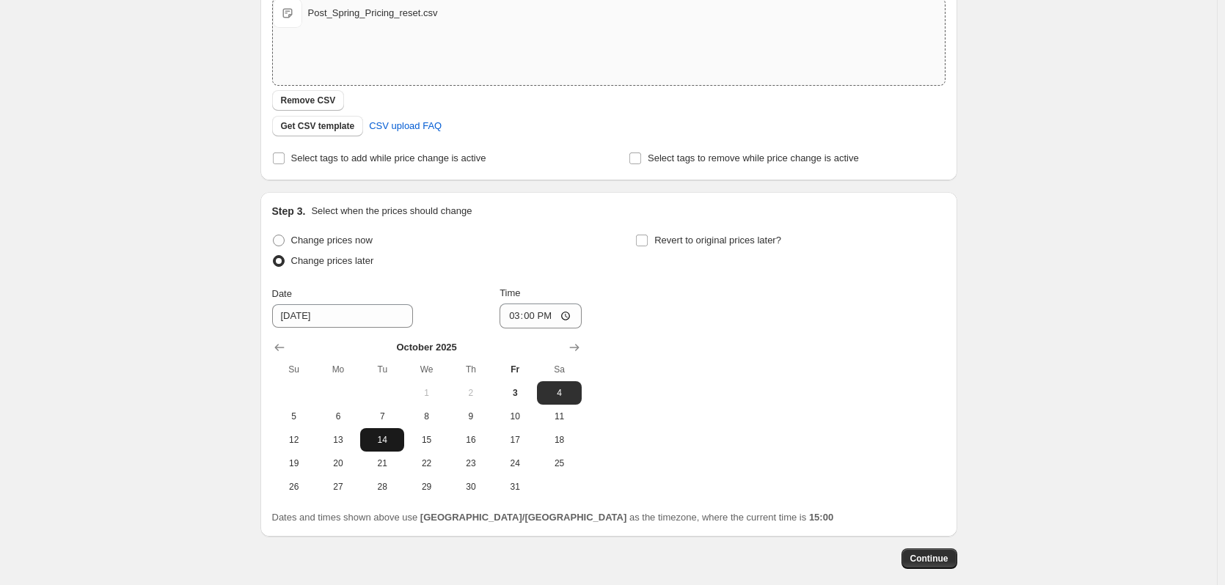
click at [384, 436] on span "14" at bounding box center [382, 440] width 32 height 12
type input "10/14/2025"
click at [516, 317] on input "15:00" at bounding box center [540, 316] width 82 height 25
type input "12:00"
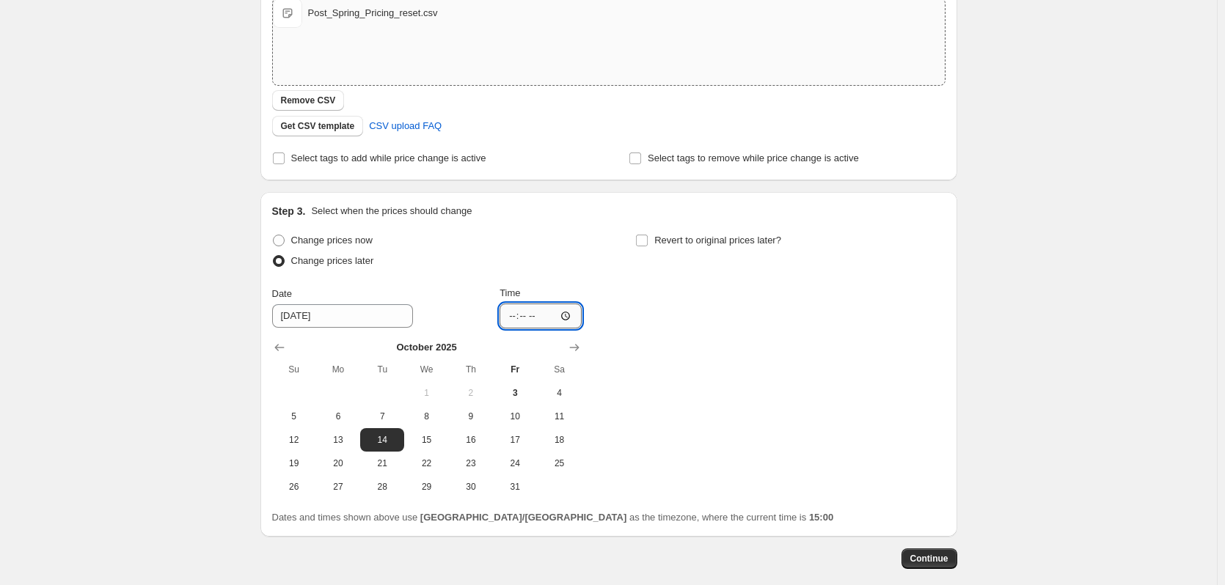
type input "00:00"
click at [744, 389] on div "Change prices now Change prices later Date 10/14/2025 Time 00:00 October 2025 S…" at bounding box center [608, 364] width 673 height 268
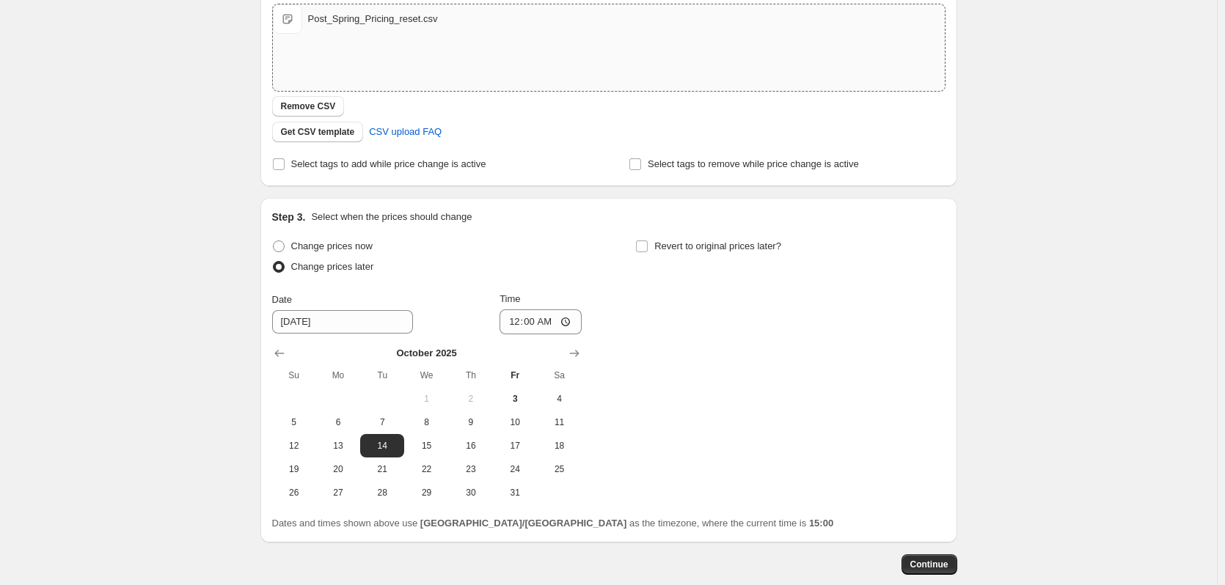
scroll to position [345, 0]
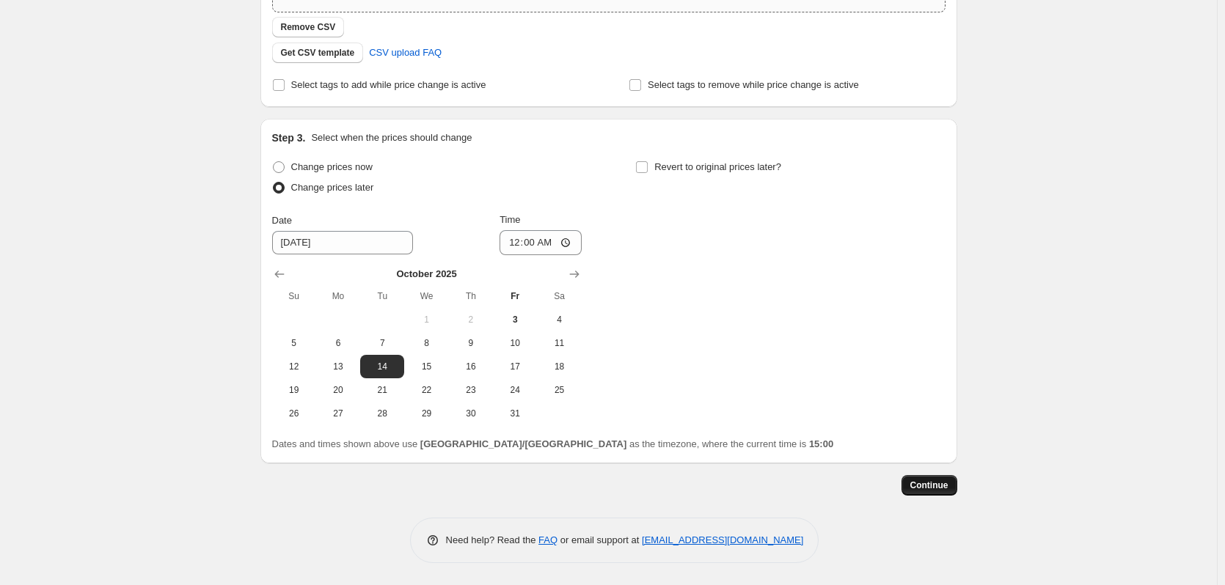
click at [924, 490] on span "Continue" at bounding box center [929, 486] width 38 height 12
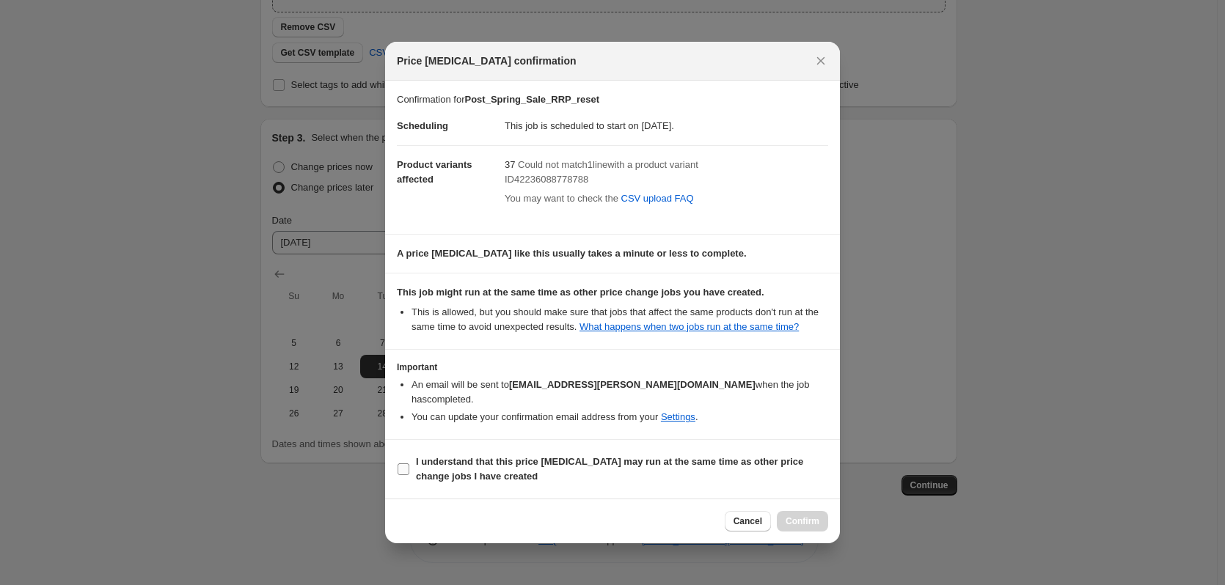
click at [608, 458] on b "I understand that this price change job may run at the same time as other price…" at bounding box center [609, 469] width 387 height 26
click at [409, 463] on input "I understand that this price change job may run at the same time as other price…" at bounding box center [403, 469] width 12 height 12
checkbox input "true"
click at [801, 516] on span "Confirm" at bounding box center [802, 522] width 34 height 12
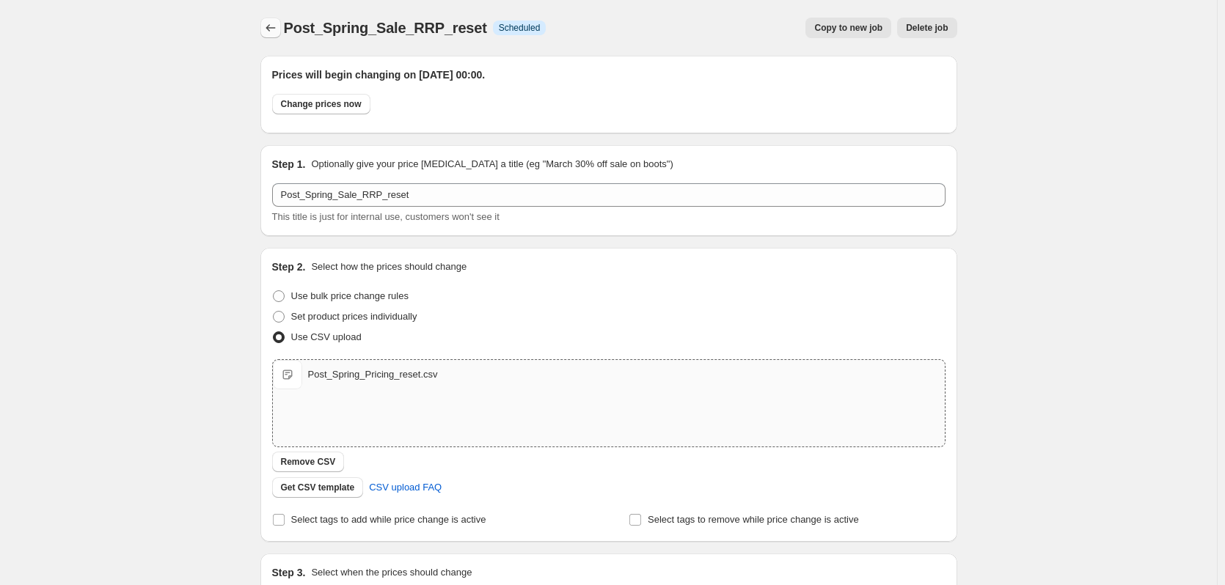
click at [272, 21] on button "Price change jobs" at bounding box center [270, 28] width 21 height 21
